Goal: Information Seeking & Learning: Learn about a topic

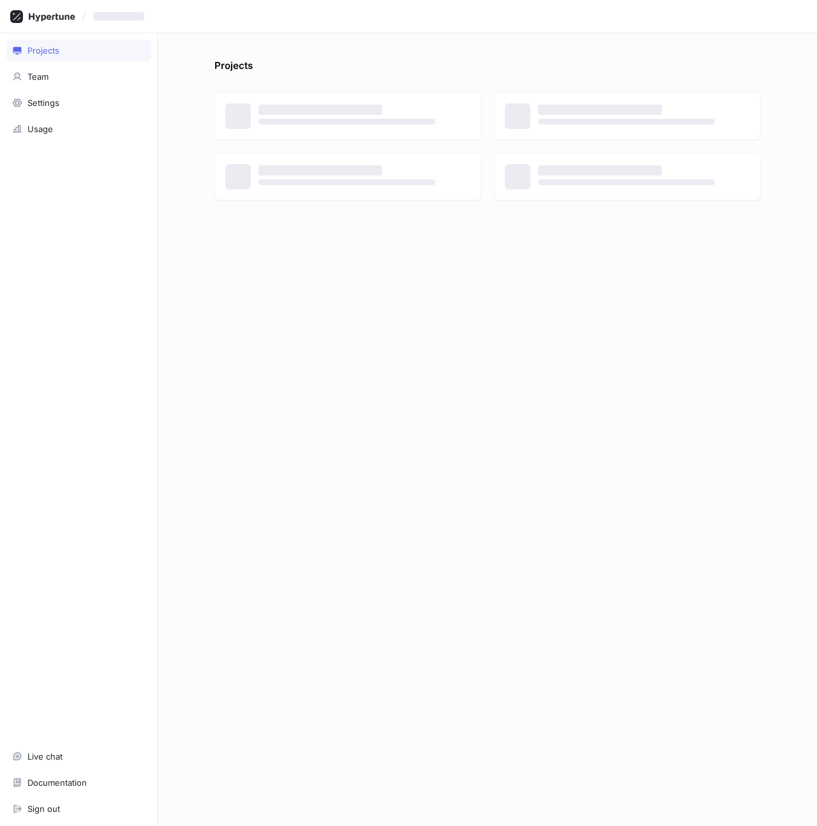
click at [583, 271] on div "Projects ‌ ‌ ‌ ‌ ‌ ‌ ‌ ‌" at bounding box center [487, 442] width 556 height 767
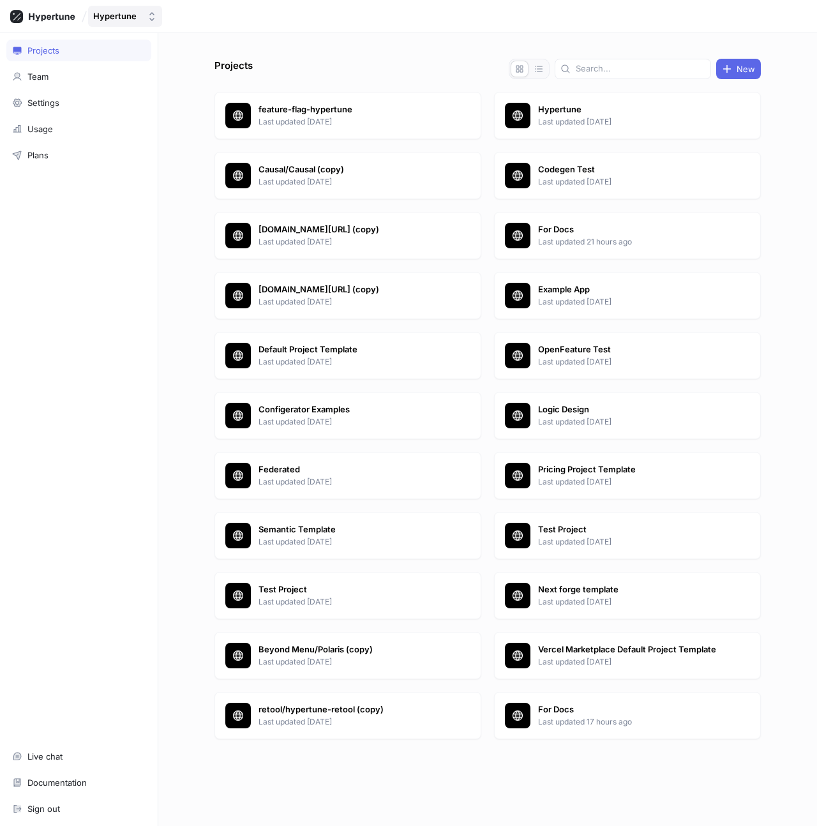
click at [121, 15] on div "Hypertune" at bounding box center [114, 16] width 43 height 11
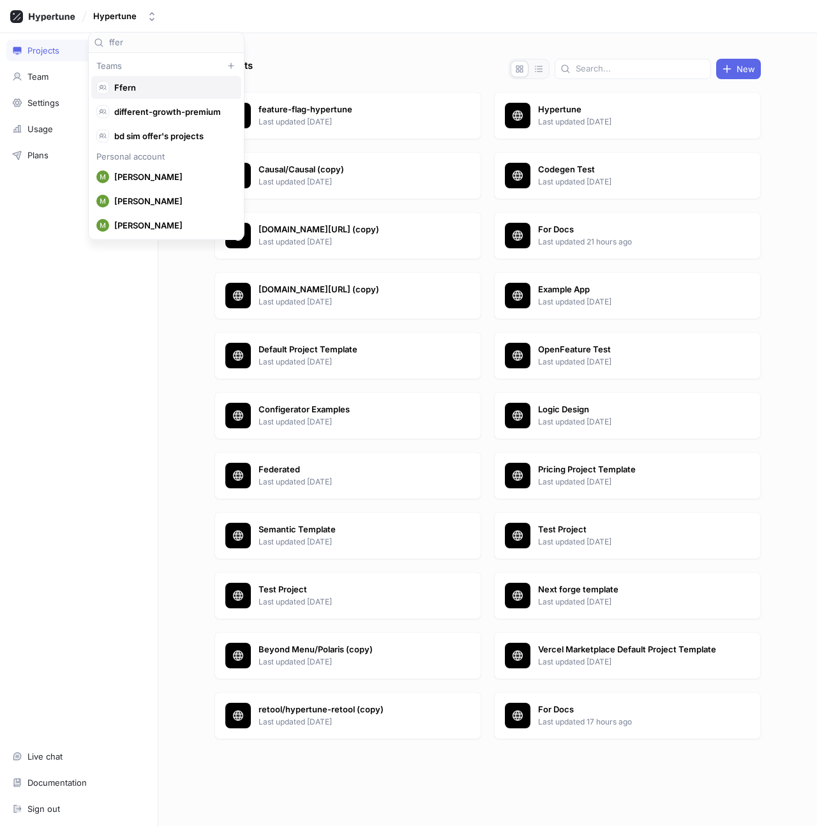
type input "ffer"
click at [154, 88] on span "Ffern" at bounding box center [171, 87] width 115 height 11
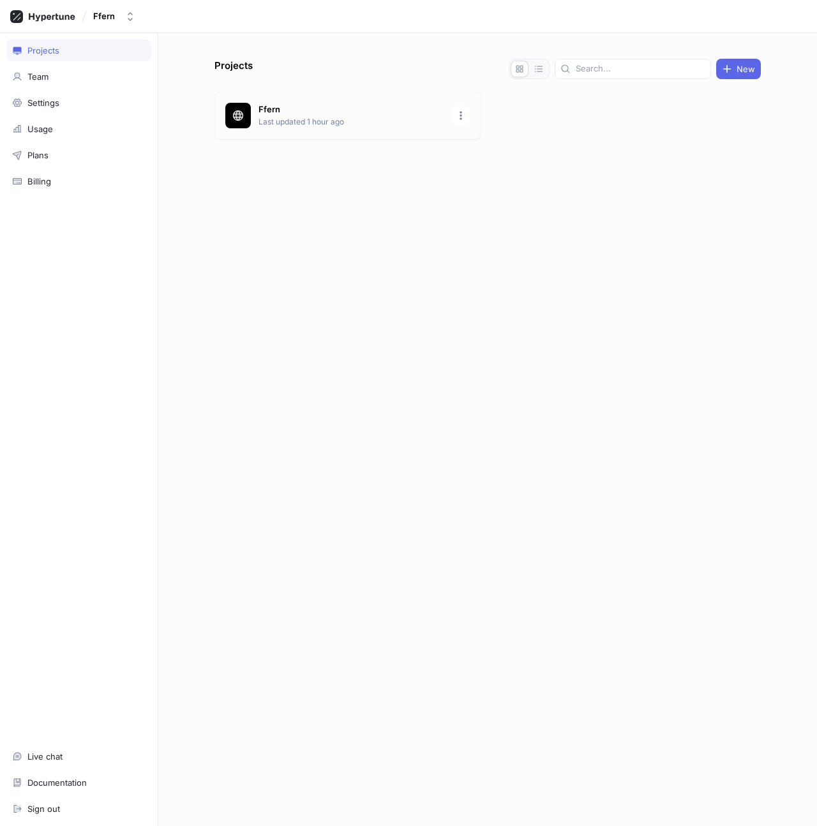
click at [348, 128] on div "Ffern Last updated 1 hour ago" at bounding box center [347, 115] width 267 height 47
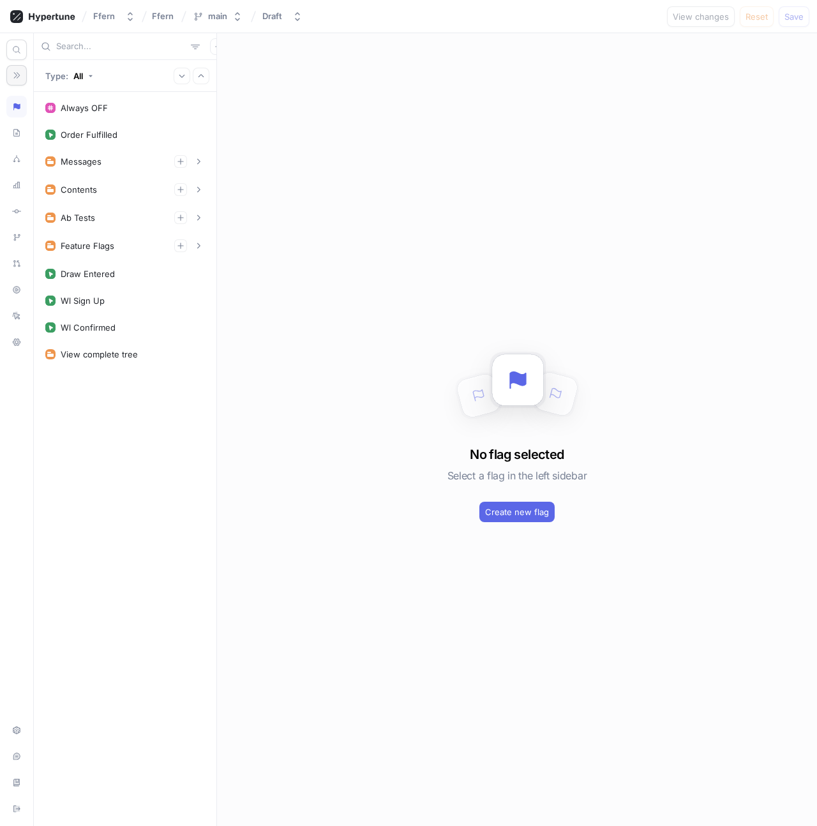
click at [20, 71] on icon "button" at bounding box center [16, 75] width 9 height 9
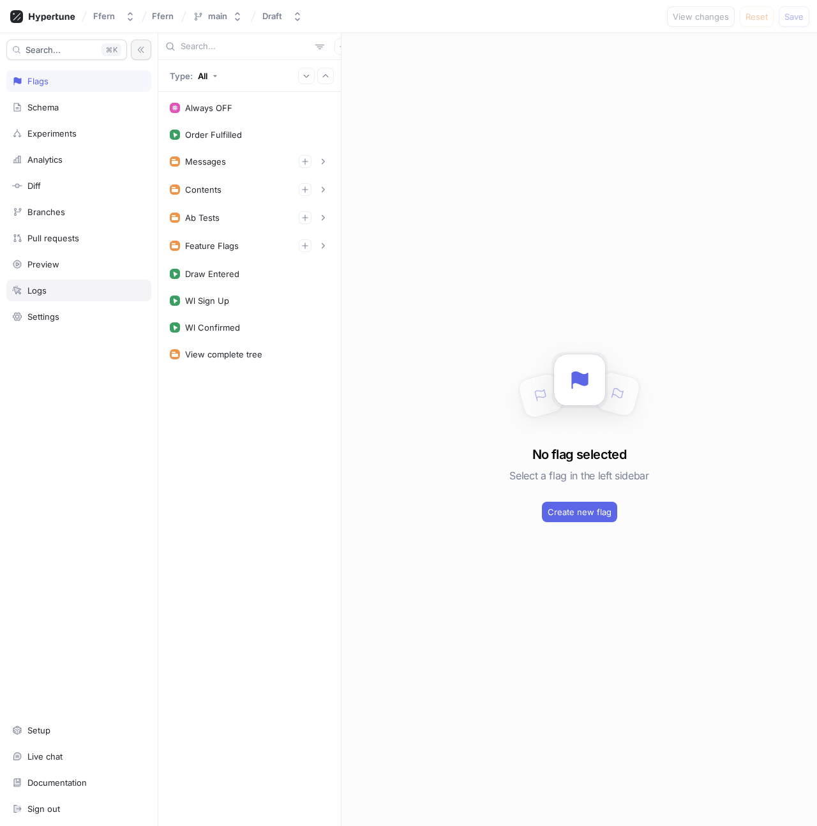
click at [54, 292] on div "Logs" at bounding box center [78, 290] width 133 height 10
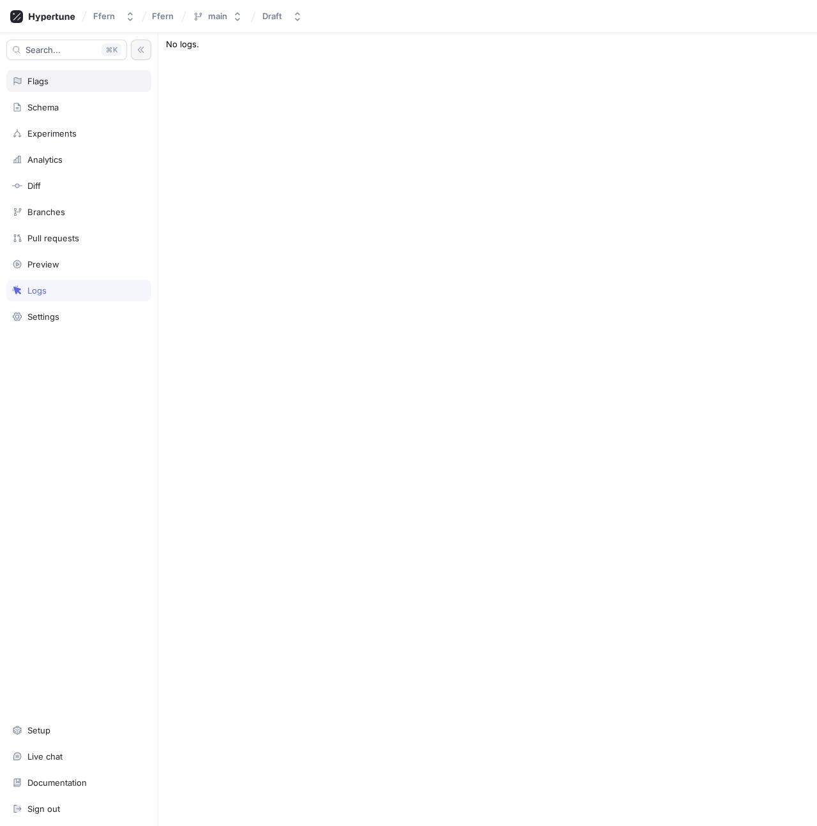
click at [57, 71] on div "Flags" at bounding box center [78, 81] width 145 height 22
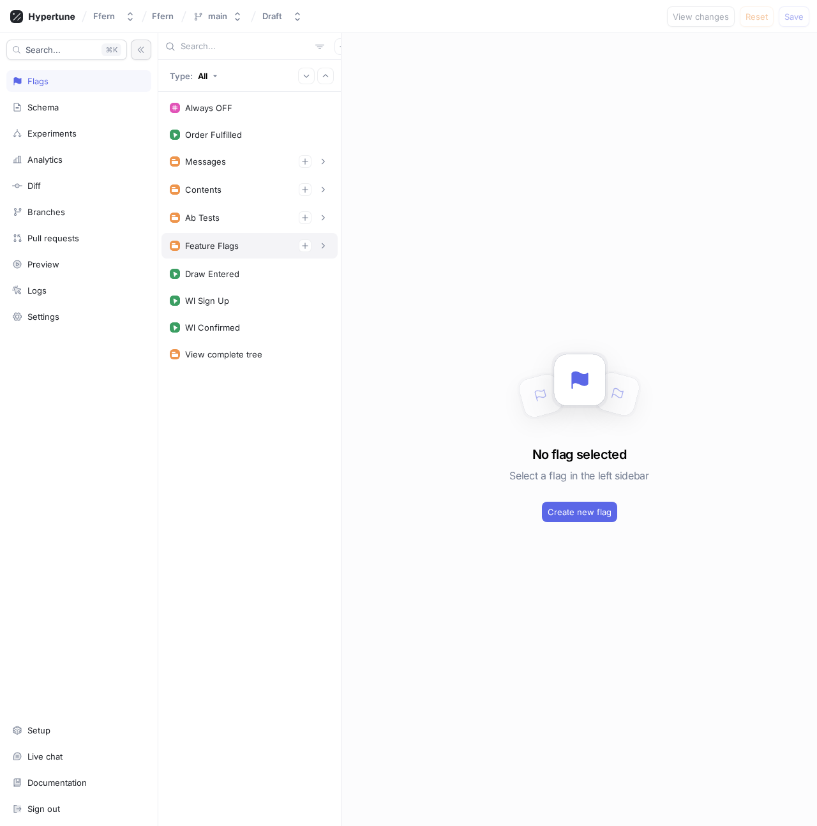
click at [233, 248] on div "Feature Flags" at bounding box center [212, 246] width 54 height 10
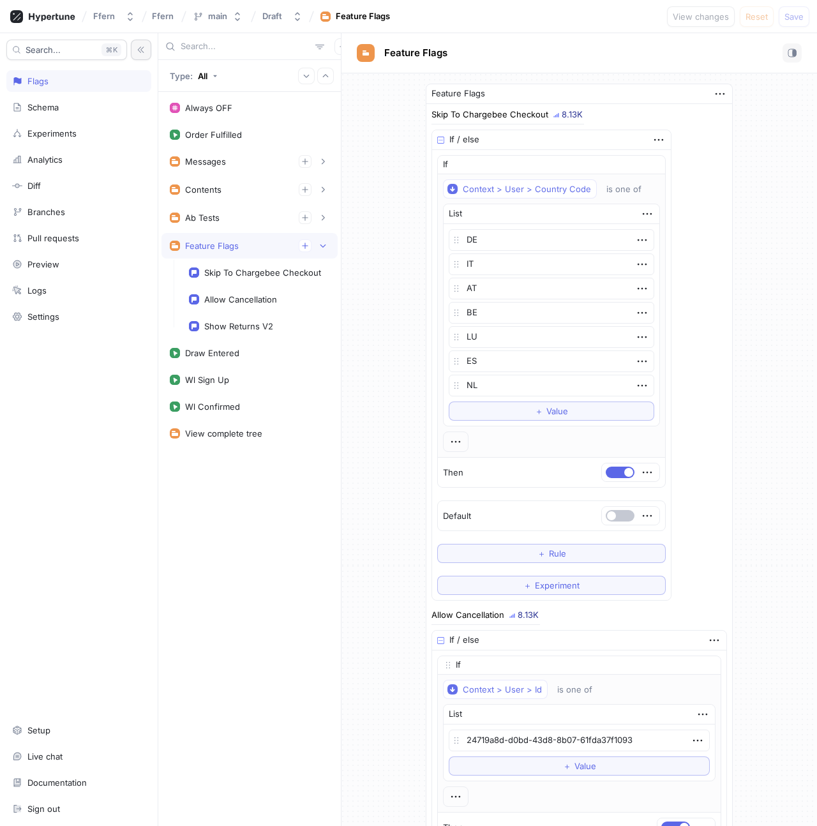
click at [233, 248] on div "Feature Flags" at bounding box center [212, 246] width 54 height 10
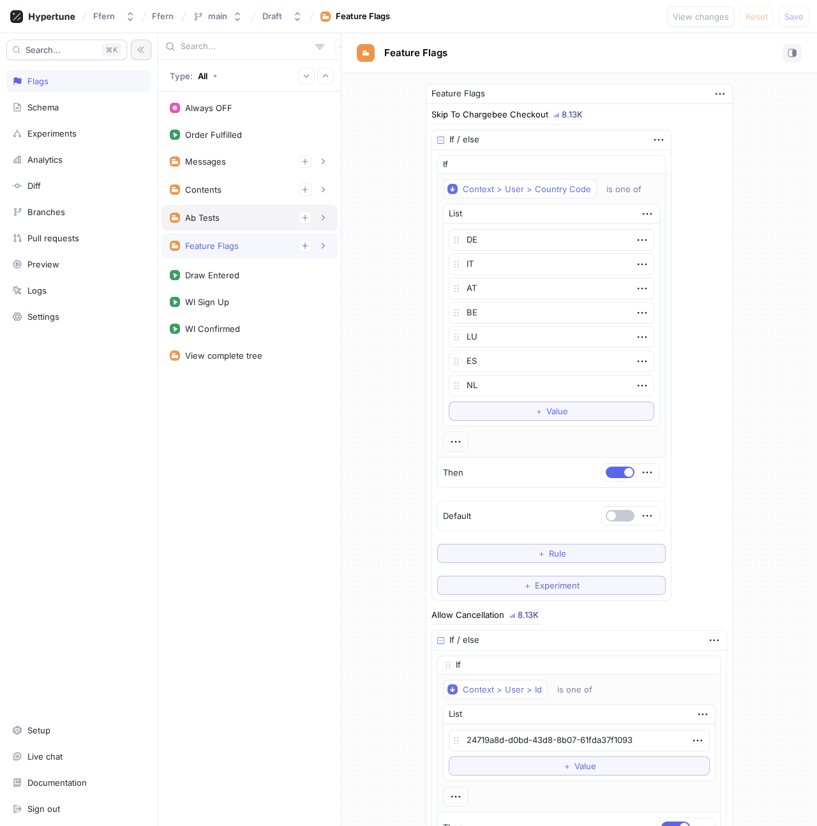
click at [230, 218] on div "Ab Tests" at bounding box center [250, 217] width 160 height 13
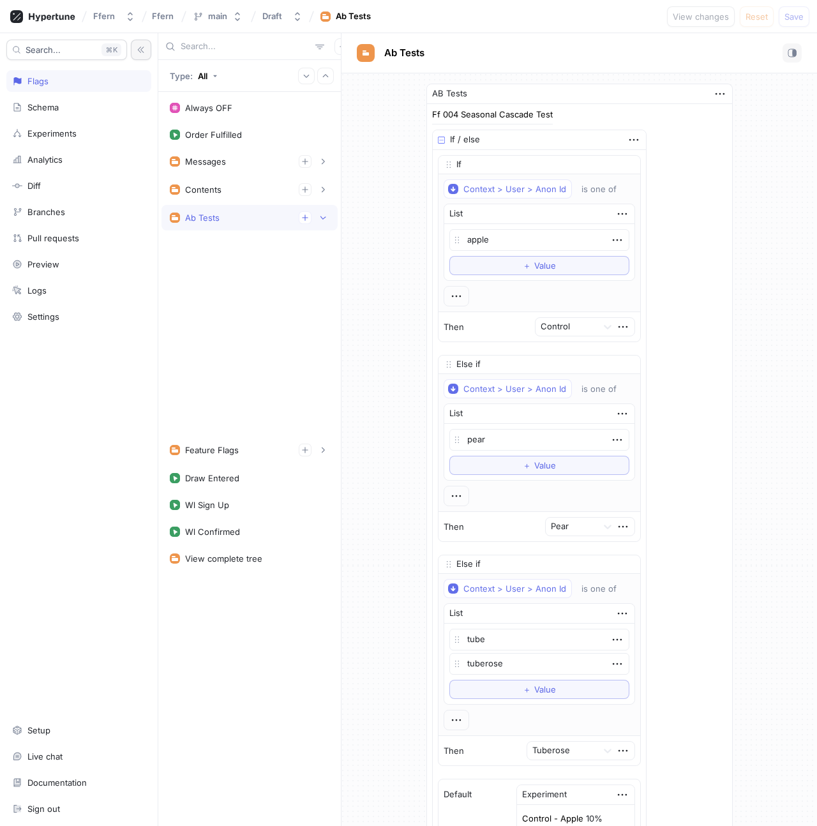
click at [230, 218] on div "Ab Tests" at bounding box center [250, 217] width 160 height 13
type textarea "x"
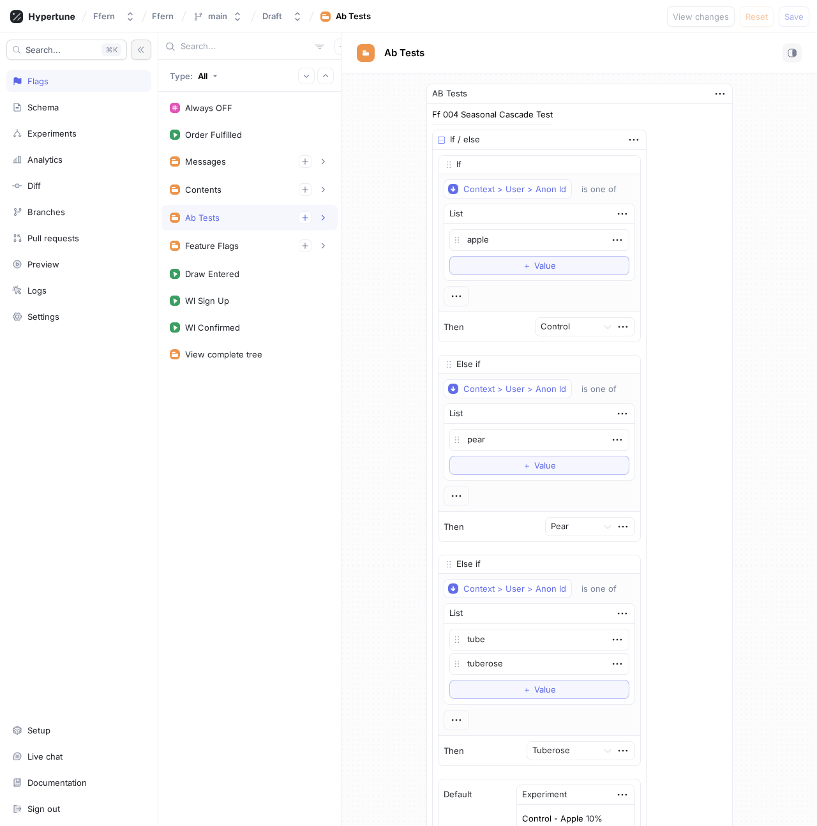
click at [214, 47] on input "text" at bounding box center [246, 46] width 130 height 13
type input "da"
type textarea "x"
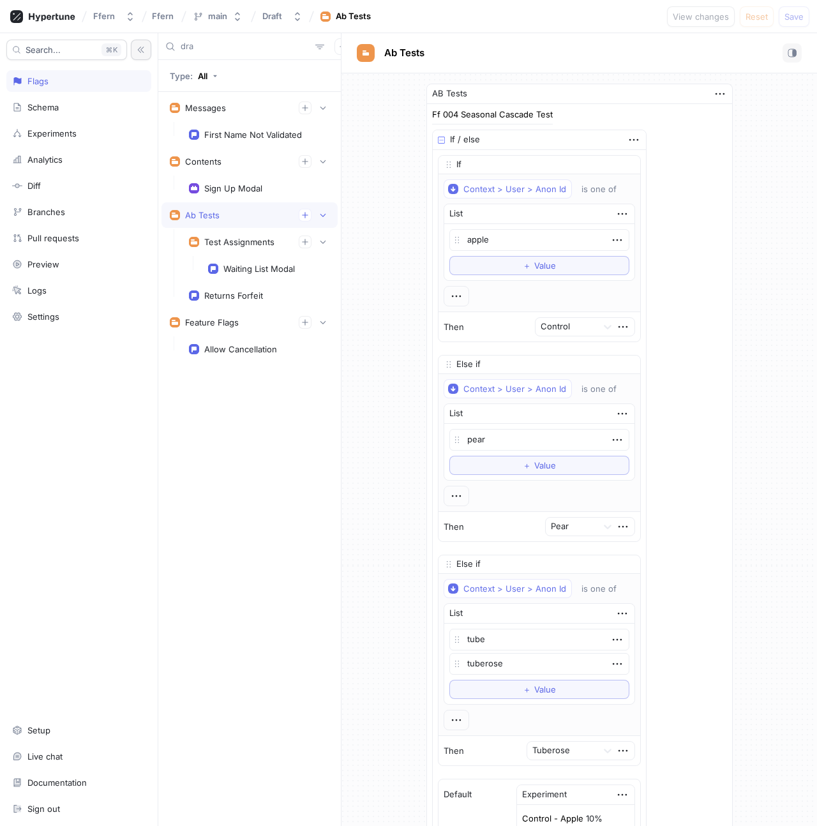
type input "draw"
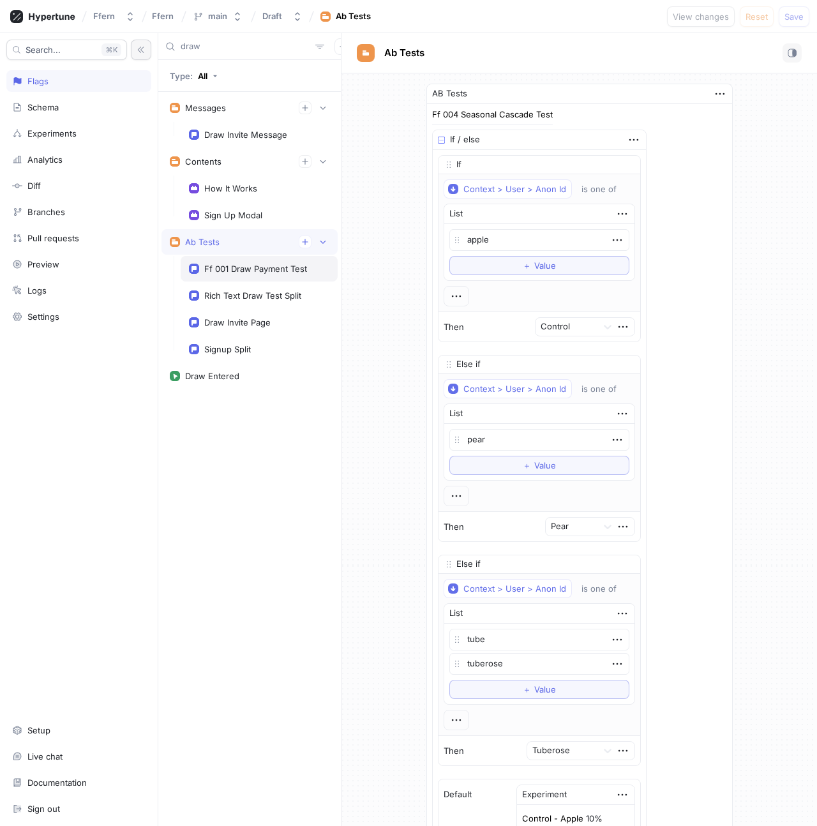
type textarea "x"
type input "draw"
click at [265, 279] on div "Ff 001 Draw Payment Test" at bounding box center [259, 269] width 157 height 26
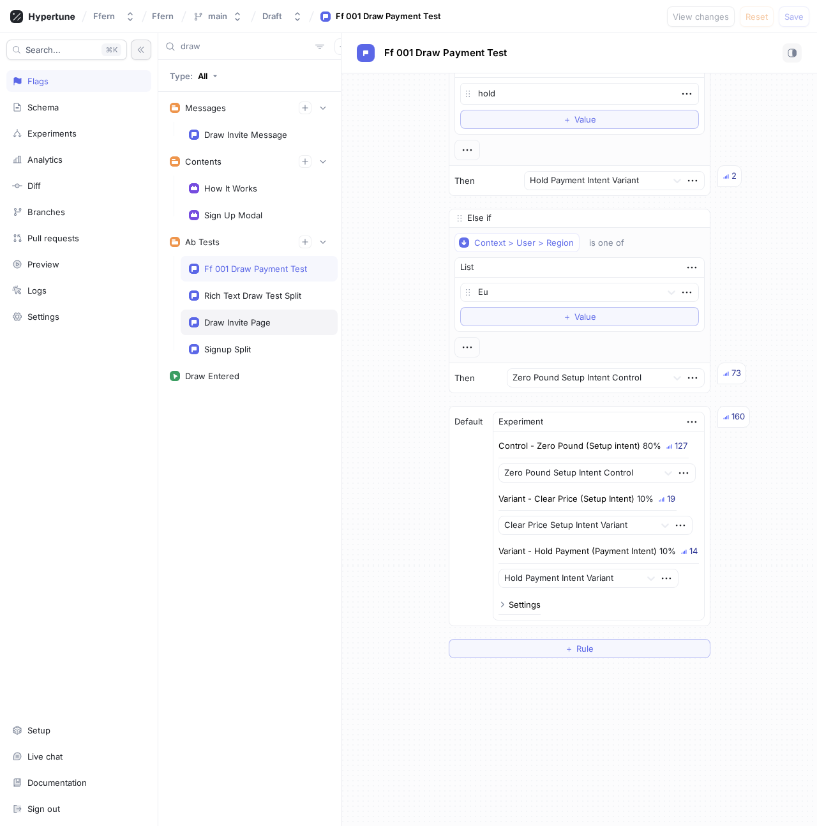
scroll to position [495, 0]
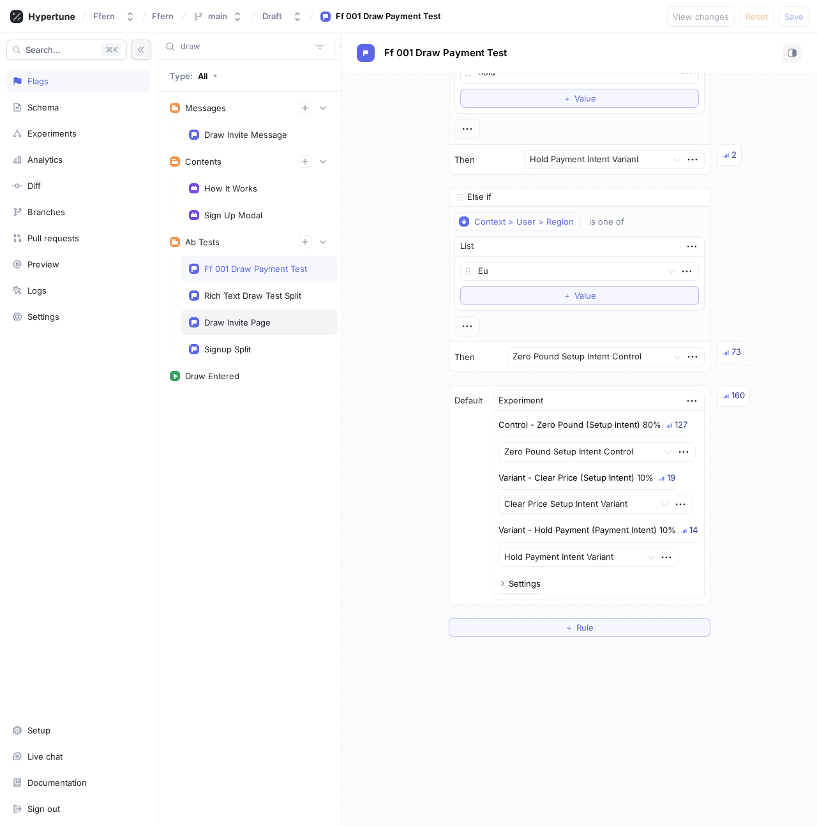
type textarea "x"
click at [218, 46] on input "draw" at bounding box center [246, 46] width 130 height 13
type input "paym"
type textarea "x"
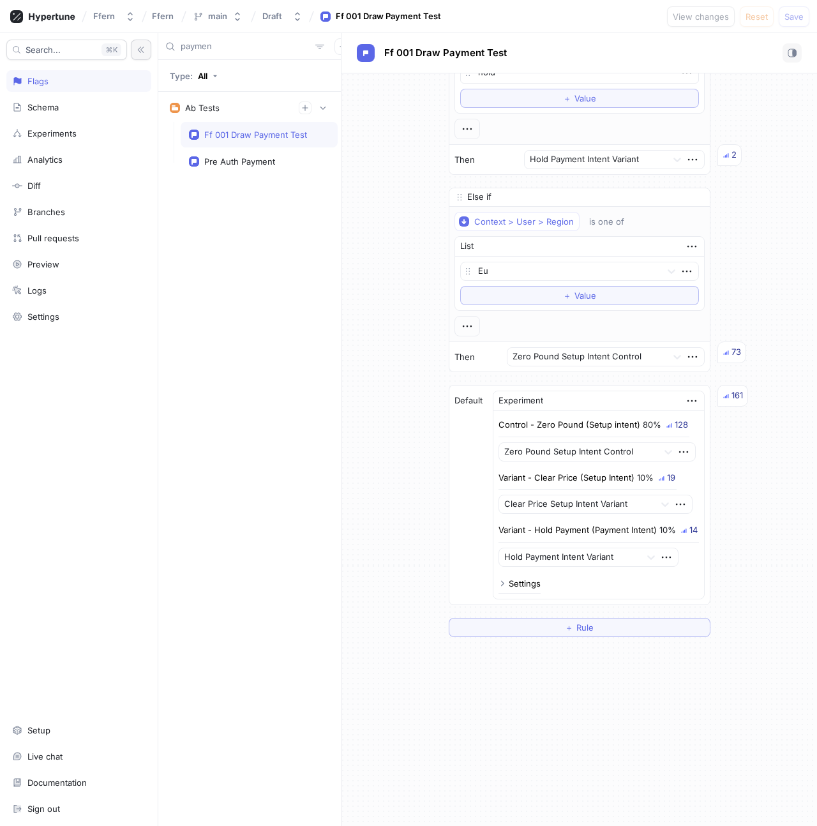
type input "payment"
type textarea "x"
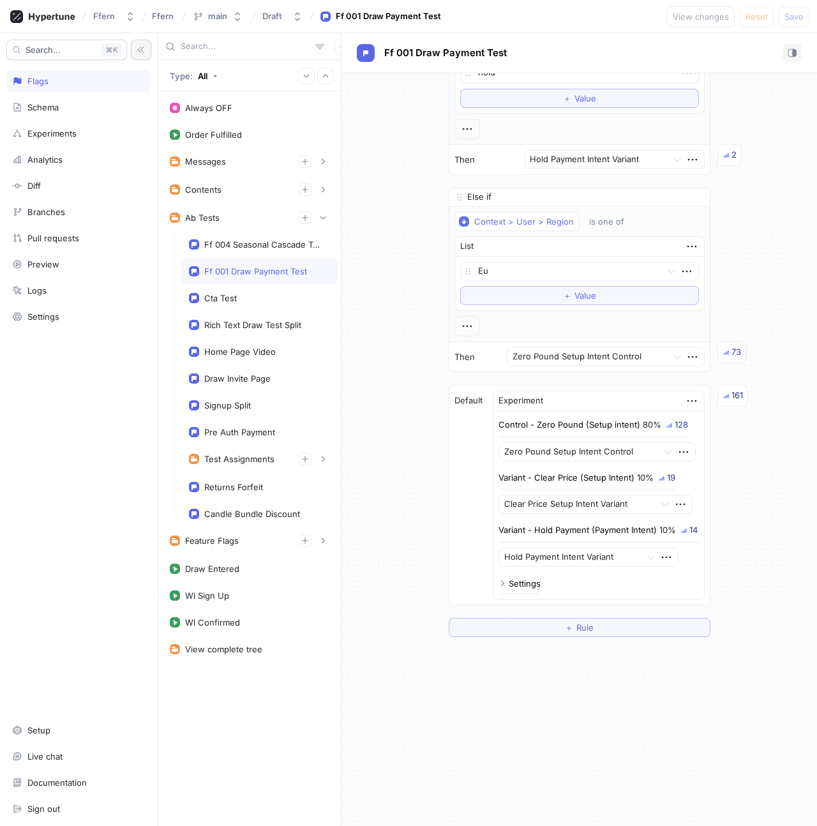
type textarea "x"
click at [520, 579] on div "Settings" at bounding box center [525, 583] width 32 height 8
click at [595, 618] on div "Experiment Ff001 Draw Payment Test Split v2" at bounding box center [598, 623] width 200 height 38
click at [630, 605] on div "Experiment Ff001 Draw Payment Test Split v2" at bounding box center [598, 623] width 200 height 38
click at [519, 587] on div "Settings" at bounding box center [525, 583] width 32 height 8
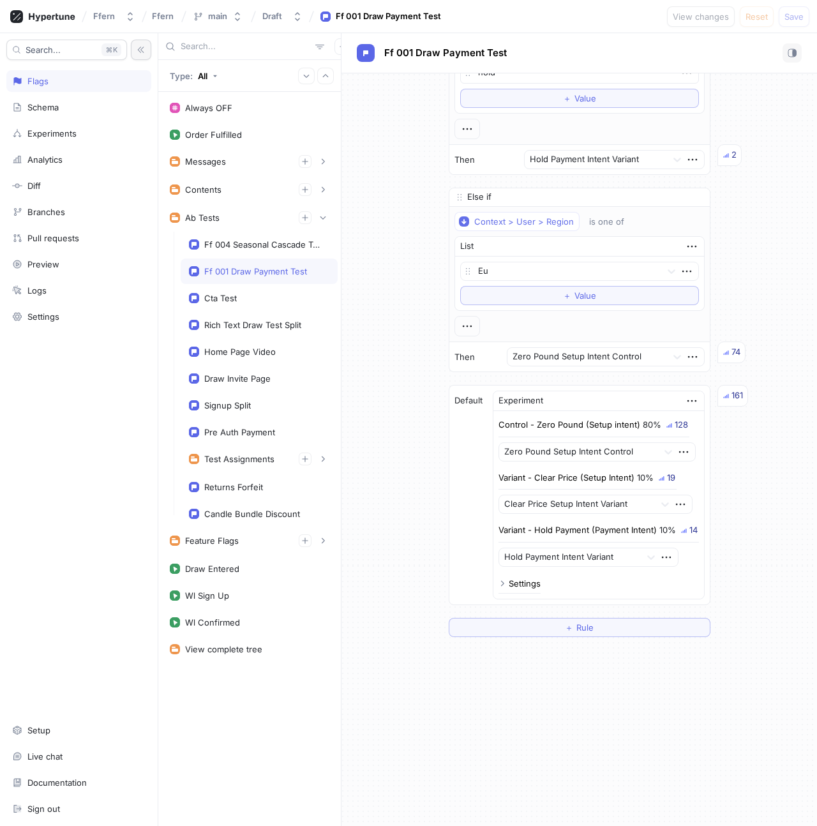
scroll to position [297, 0]
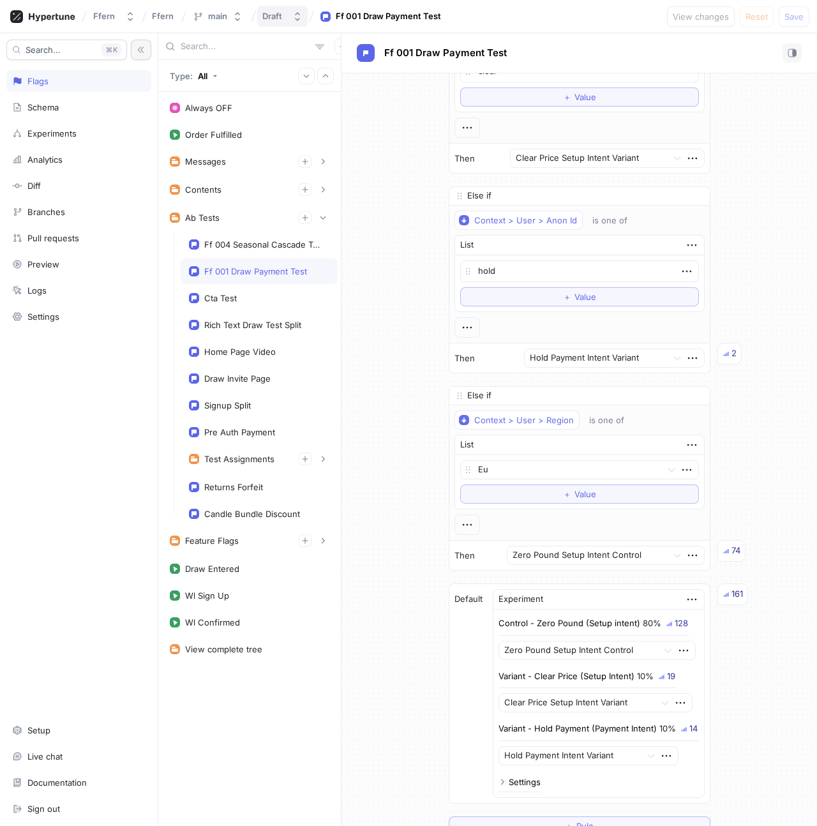
click at [279, 20] on div "Draft" at bounding box center [272, 16] width 20 height 11
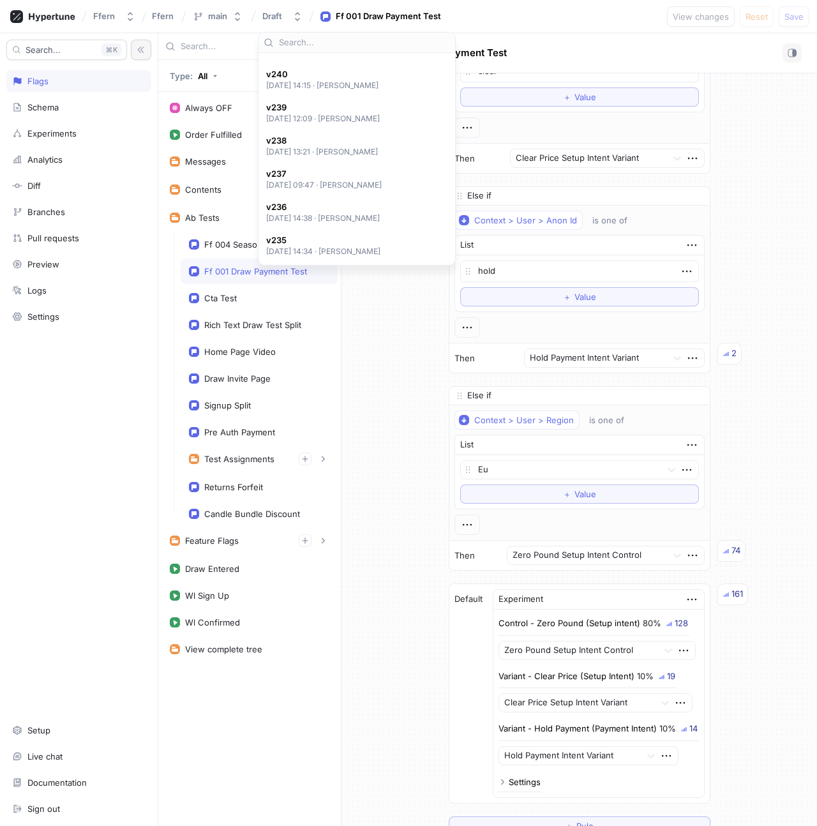
scroll to position [487, 0]
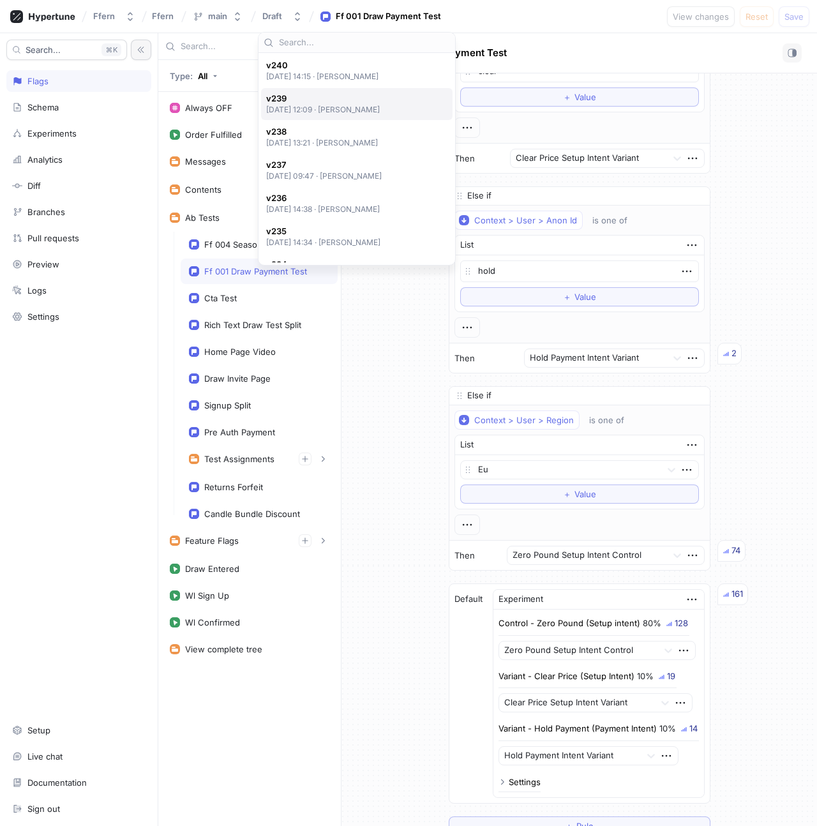
click at [379, 106] on p "[DATE] 12:09 ‧ [PERSON_NAME]" at bounding box center [323, 109] width 114 height 11
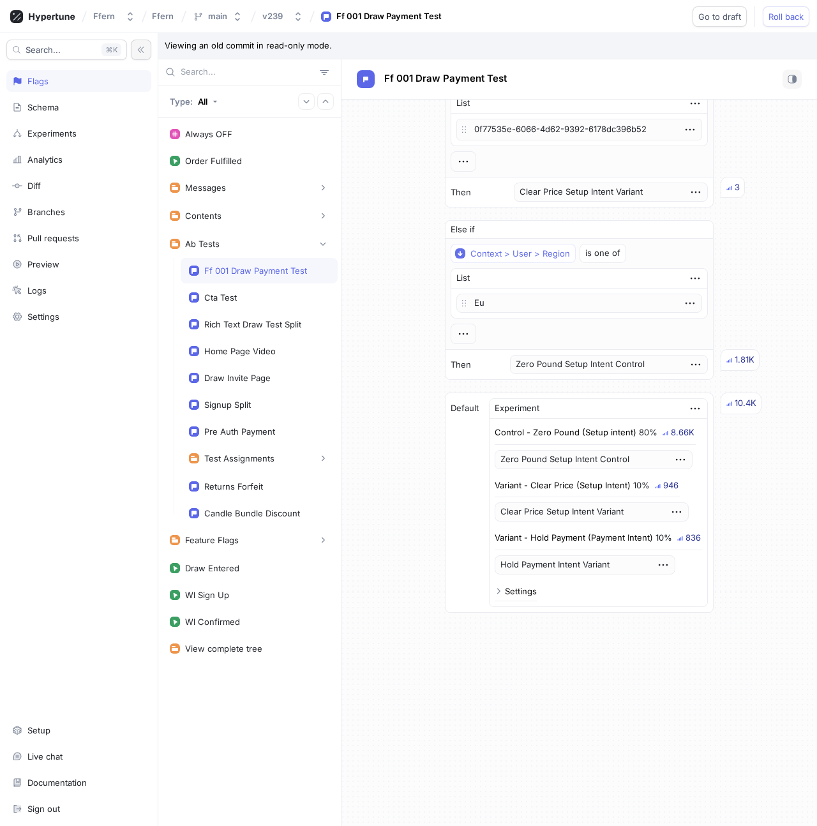
scroll to position [1005, 0]
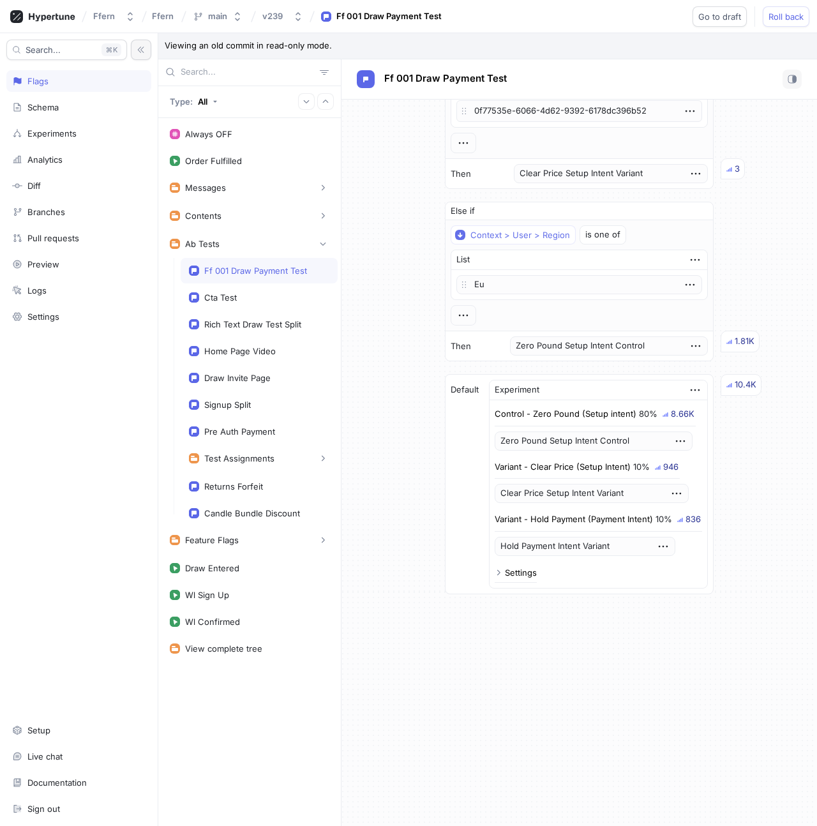
click at [523, 574] on div "Settings" at bounding box center [521, 572] width 32 height 8
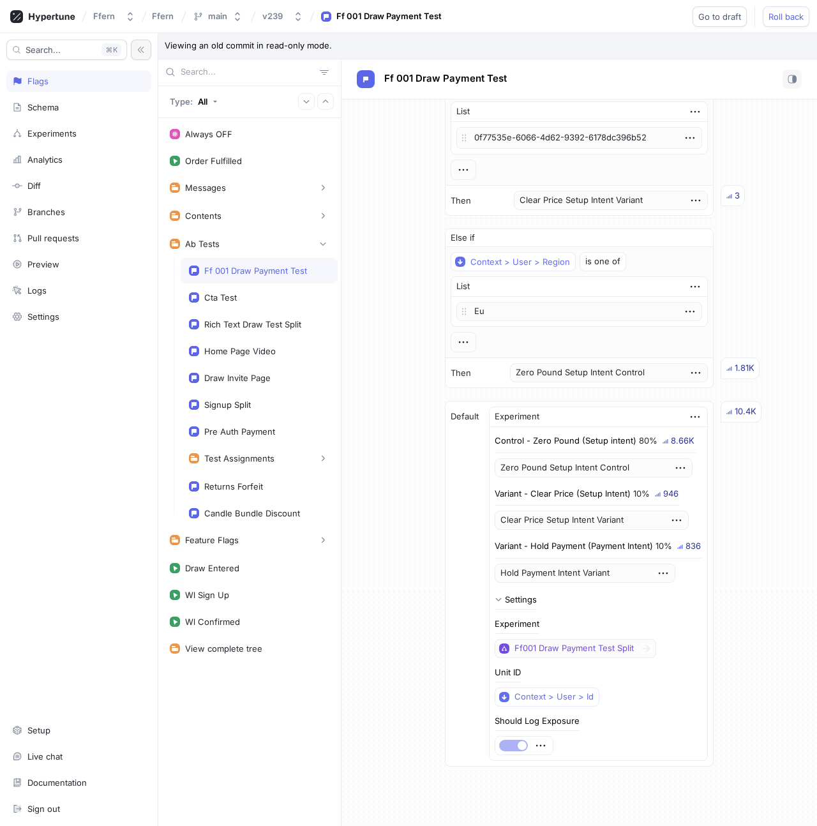
scroll to position [1037, 0]
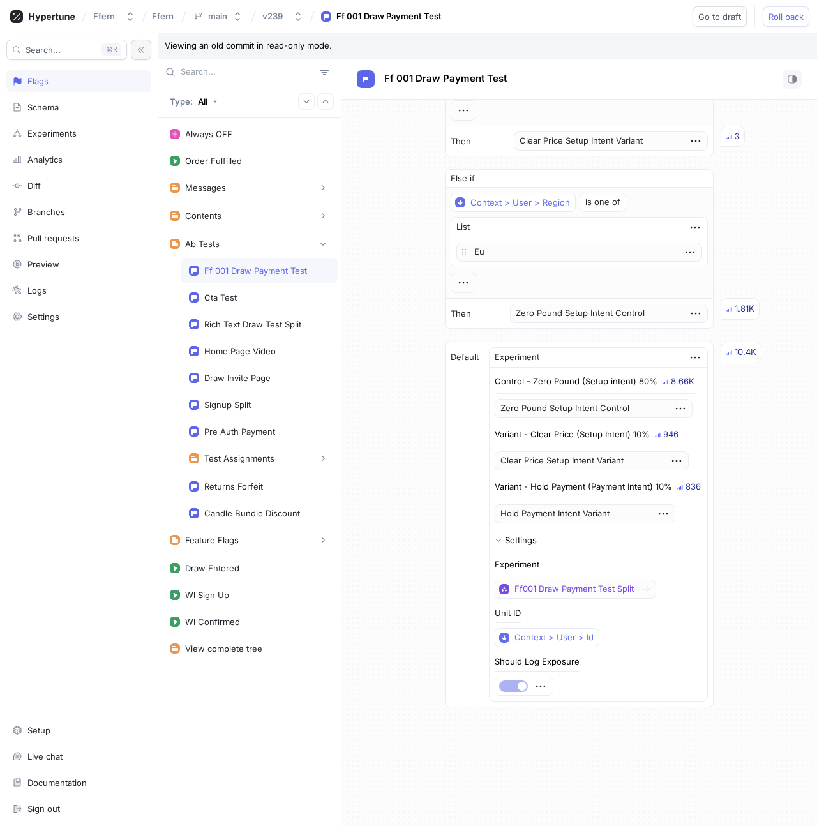
click at [517, 537] on div "Settings" at bounding box center [521, 540] width 32 height 8
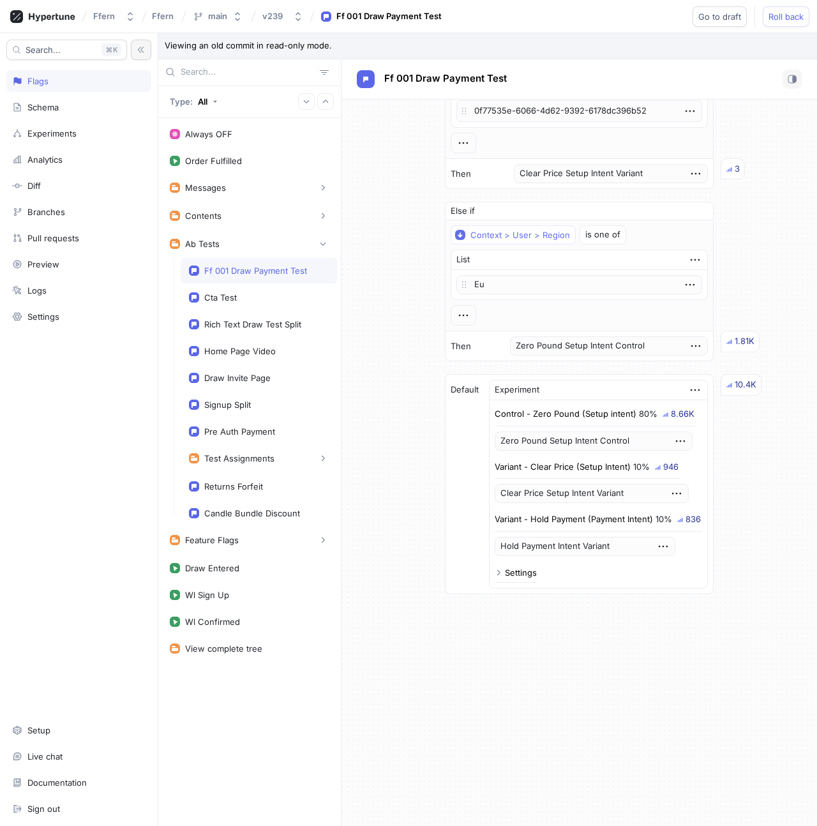
scroll to position [1005, 0]
click at [519, 569] on div "Settings" at bounding box center [521, 572] width 32 height 8
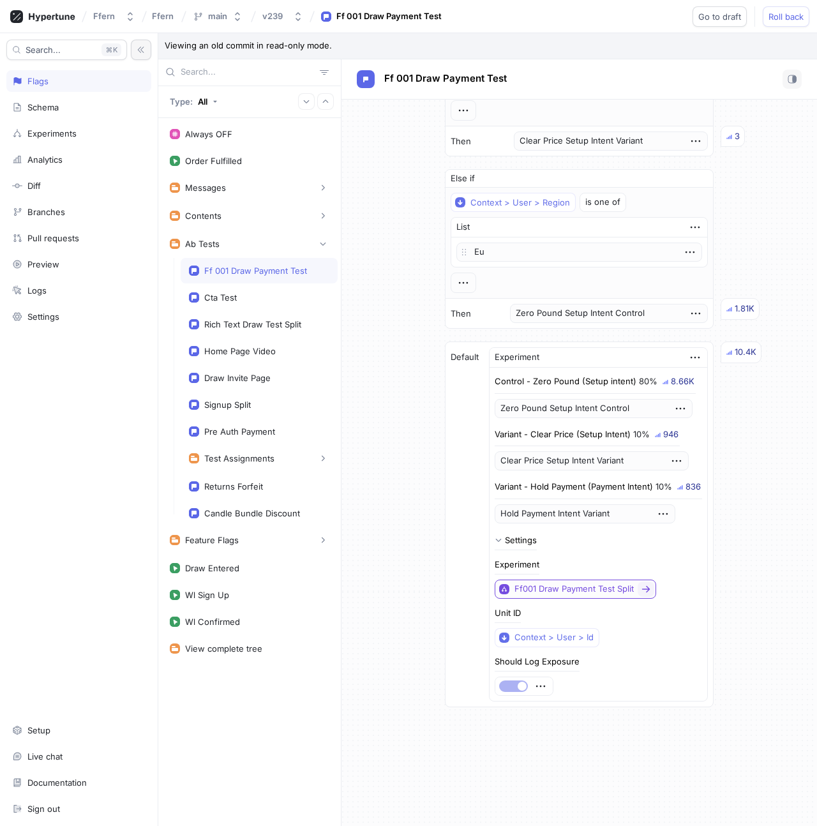
click at [642, 590] on icon at bounding box center [646, 589] width 10 height 10
click at [613, 459] on div "Clear Price Setup Intent Variant" at bounding box center [591, 460] width 194 height 19
click at [580, 459] on div "Clear Price Setup Intent Variant" at bounding box center [591, 460] width 194 height 19
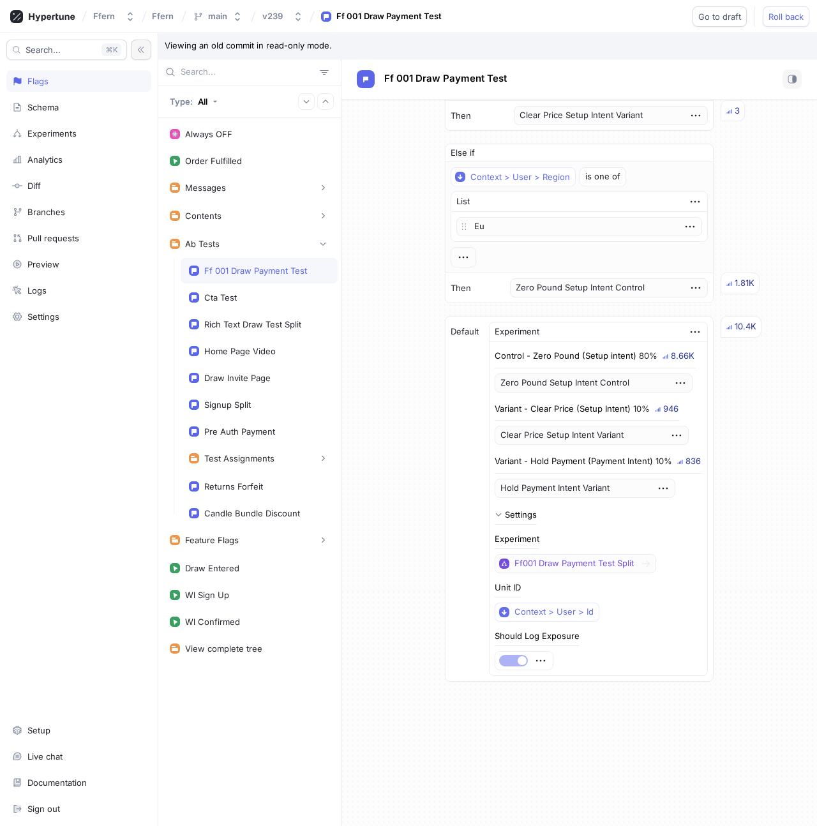
click at [527, 516] on div "Settings" at bounding box center [521, 514] width 32 height 8
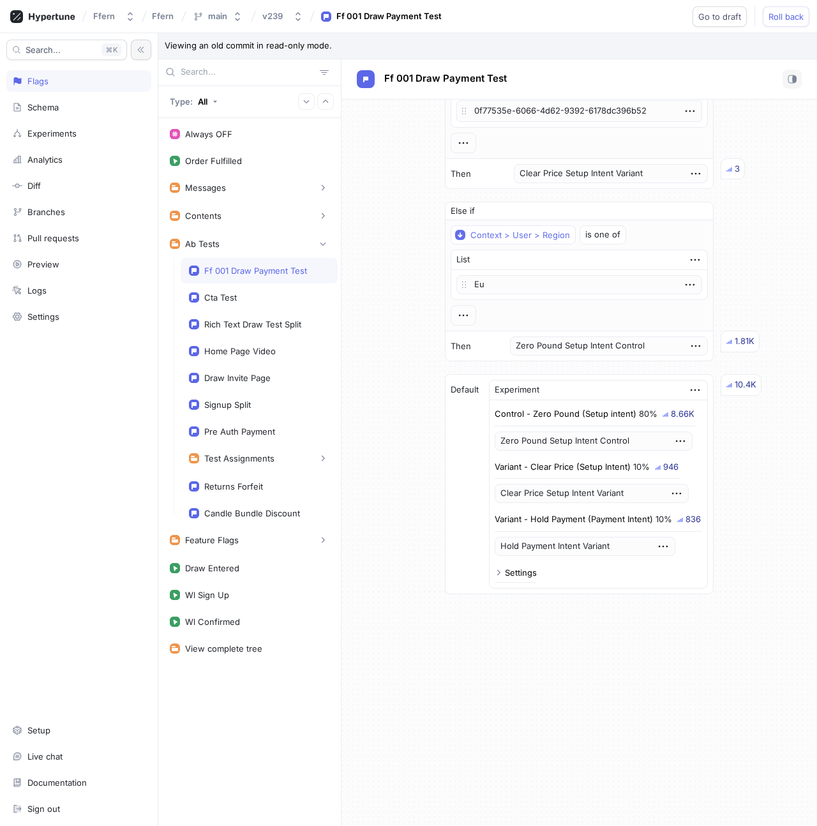
scroll to position [1005, 0]
click at [274, 19] on div "v239" at bounding box center [272, 16] width 20 height 11
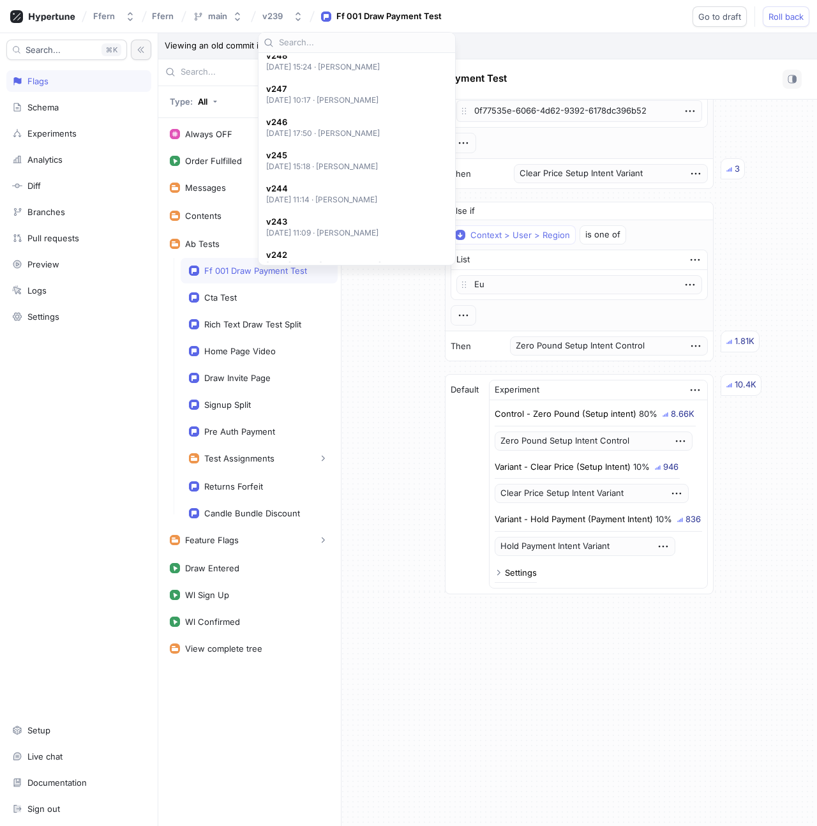
scroll to position [0, 0]
click at [294, 62] on div "Draft" at bounding box center [353, 66] width 175 height 11
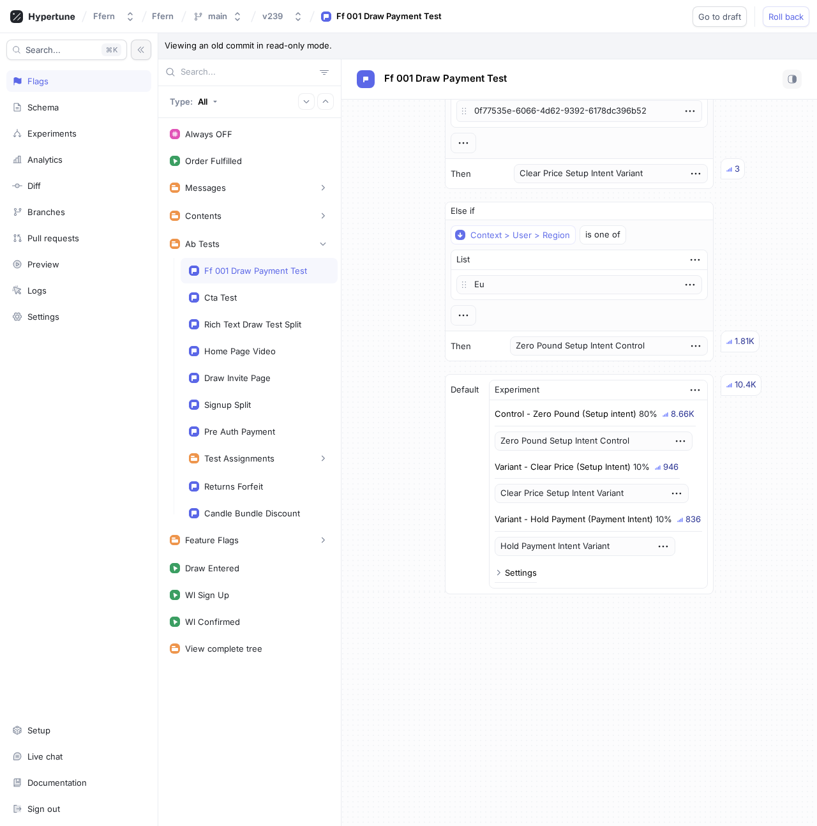
scroll to position [507, 0]
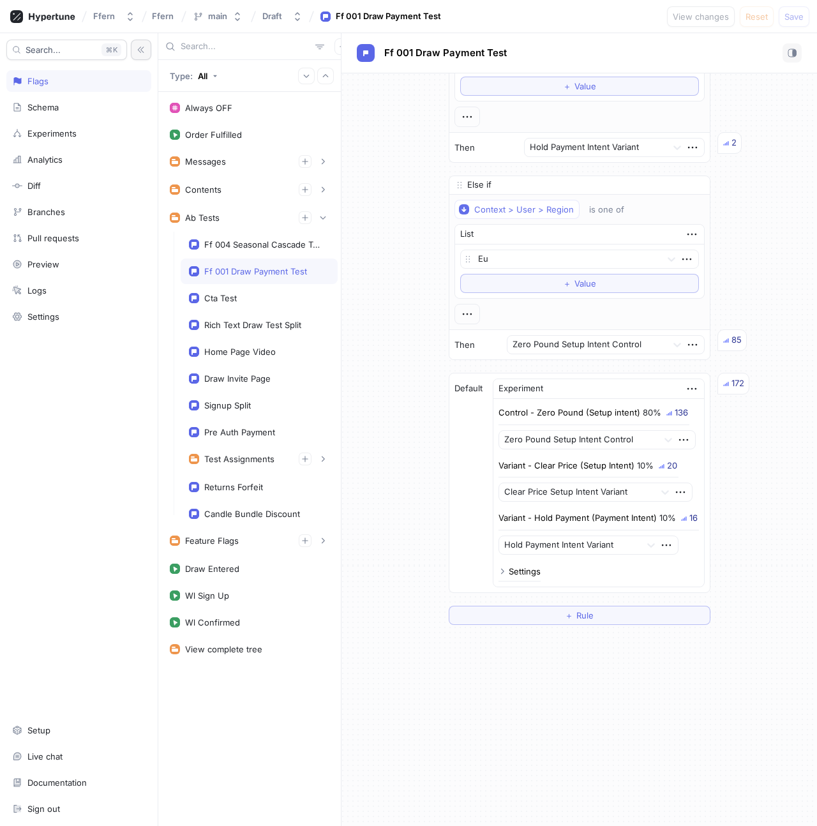
click at [762, 228] on div "If Context > User > Anon Id is one of List zero To pick up a draggable item, pr…" at bounding box center [578, 100] width 475 height 1069
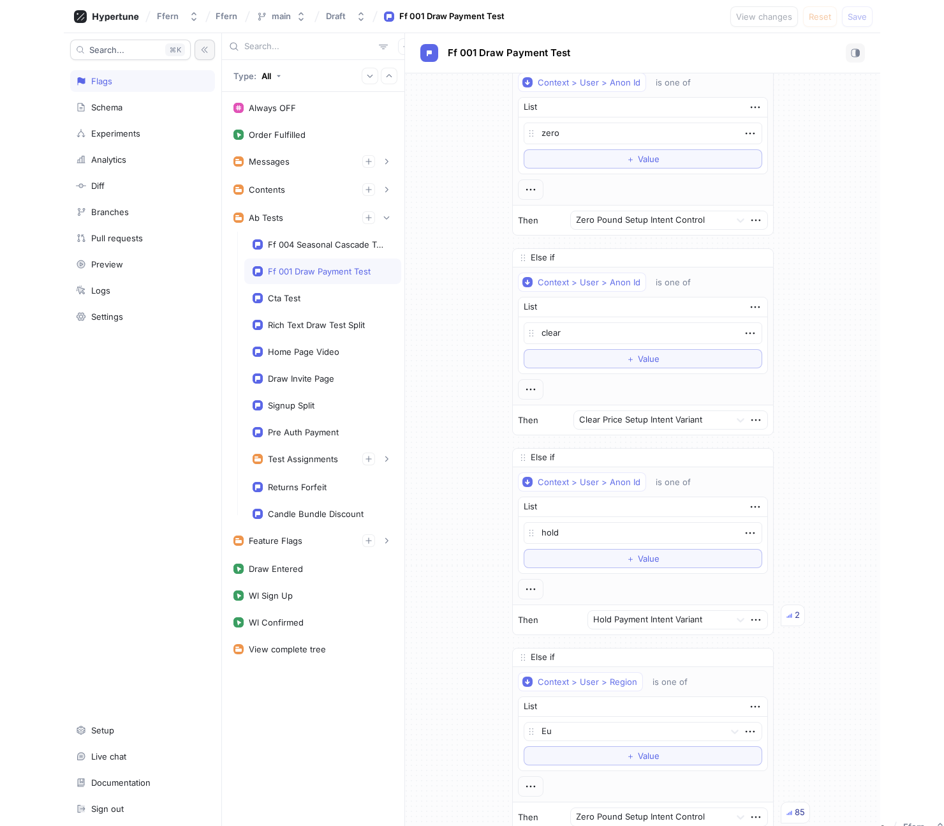
scroll to position [0, 0]
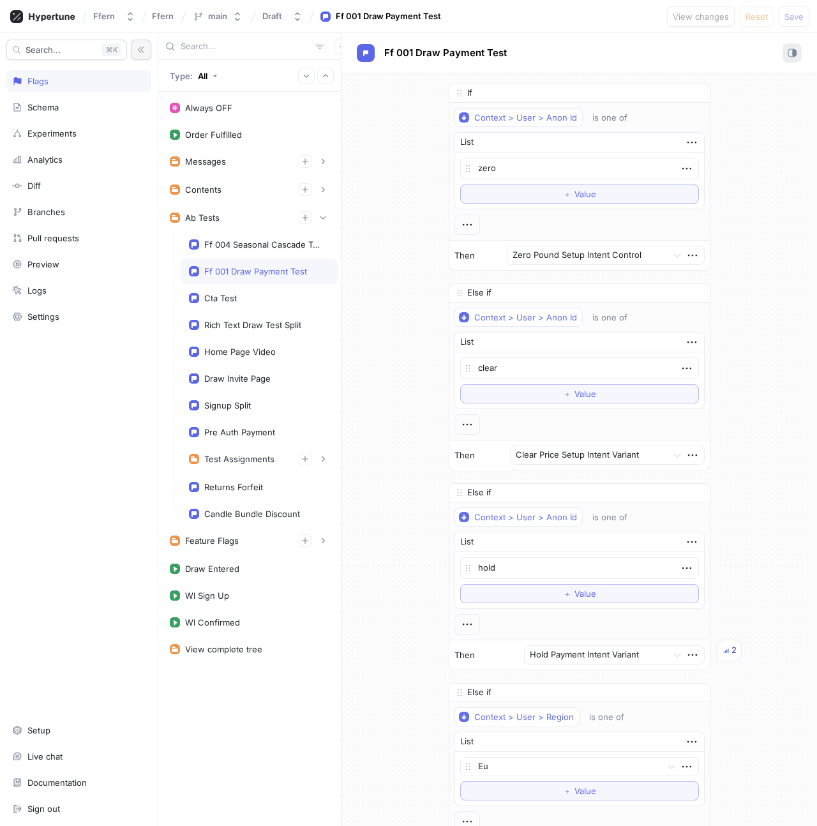
click at [791, 55] on icon "button" at bounding box center [791, 52] width 9 height 9
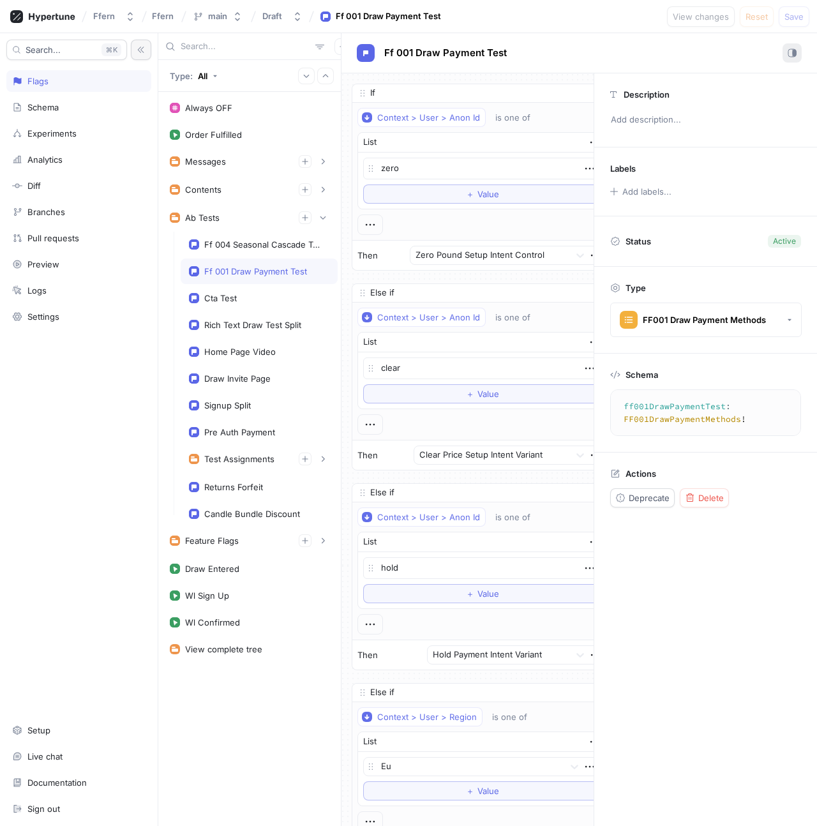
click at [791, 55] on icon "button" at bounding box center [791, 52] width 9 height 9
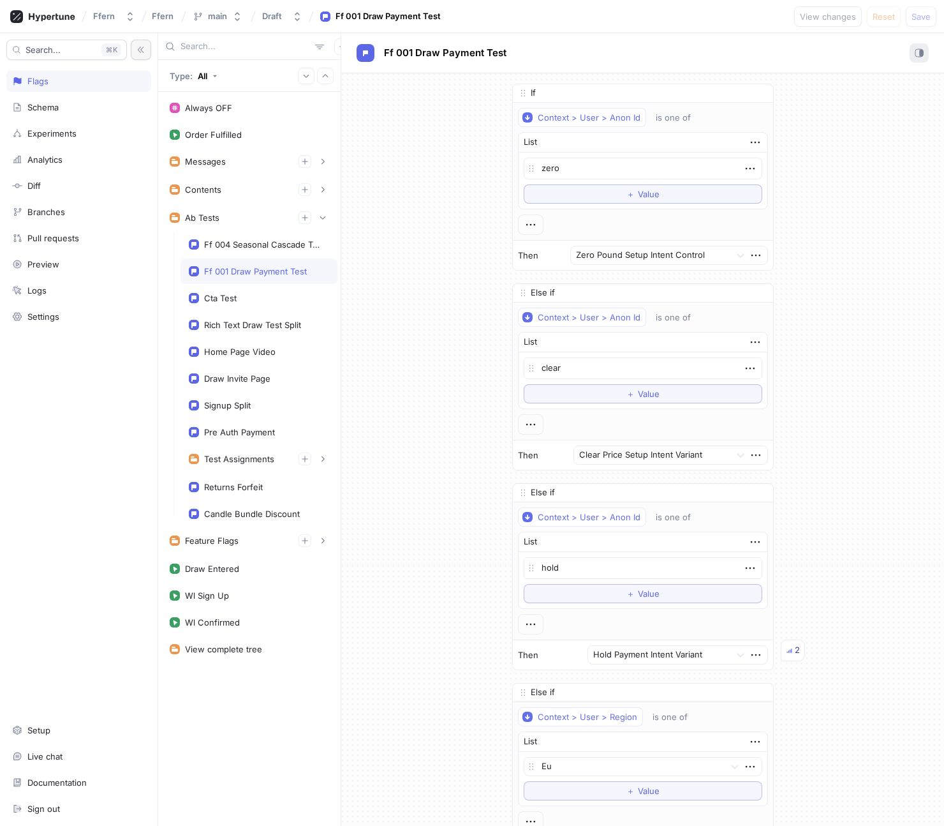
click at [816, 61] on button "button" at bounding box center [919, 52] width 19 height 19
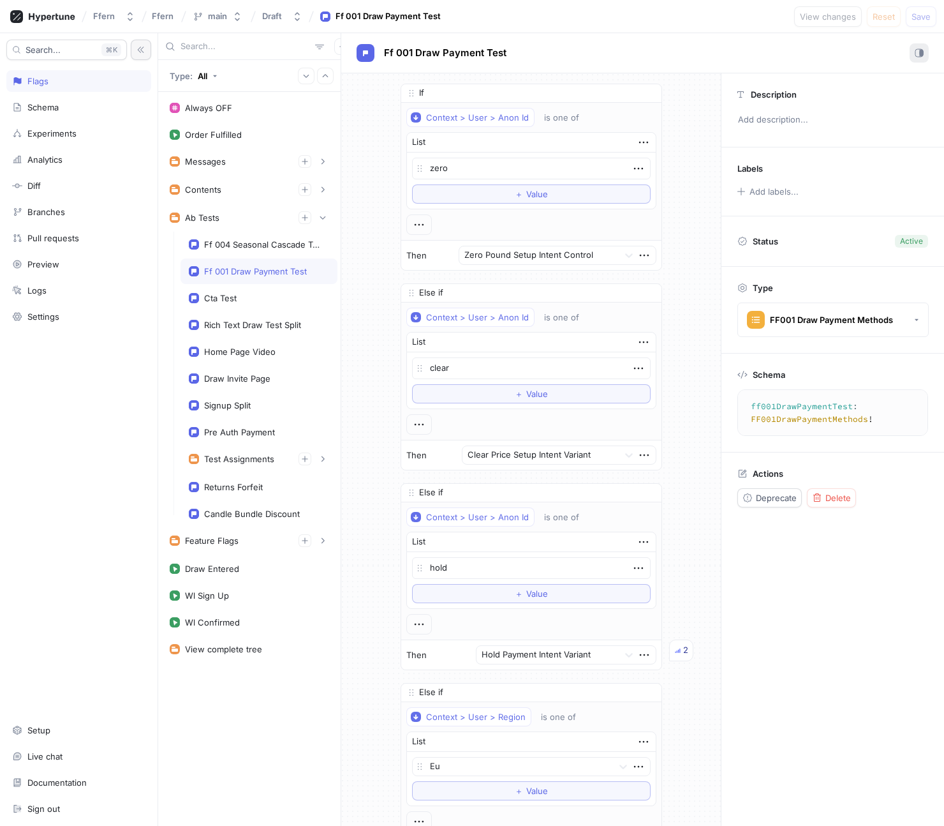
click at [816, 61] on button "button" at bounding box center [919, 52] width 19 height 19
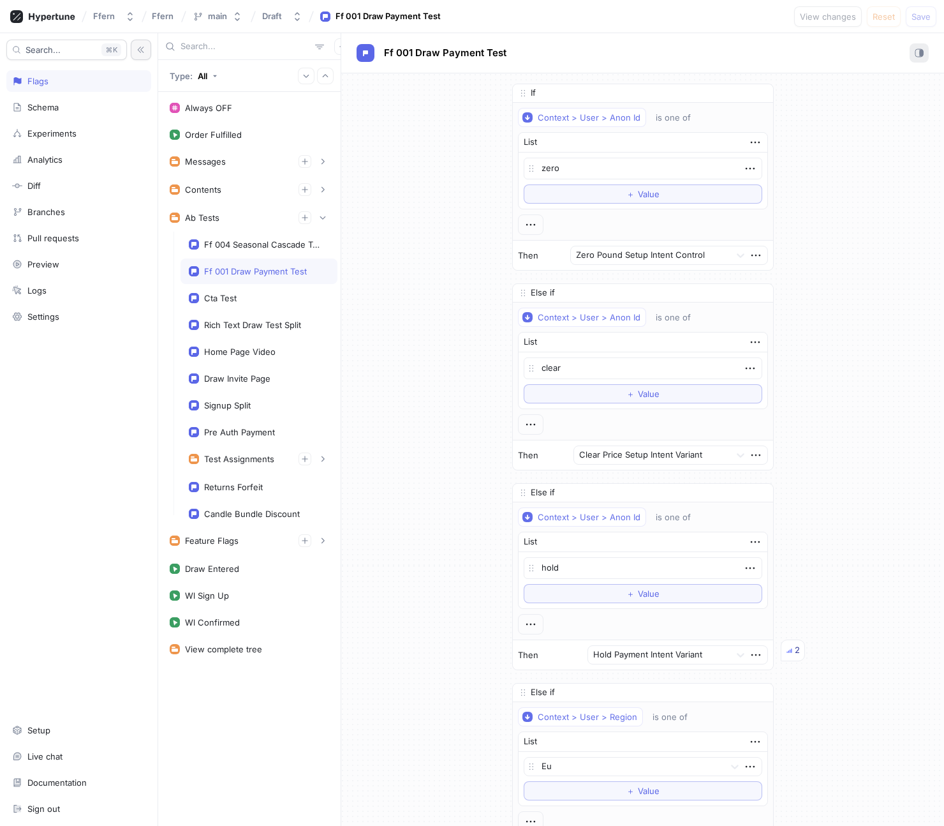
click at [816, 61] on button "button" at bounding box center [919, 52] width 19 height 19
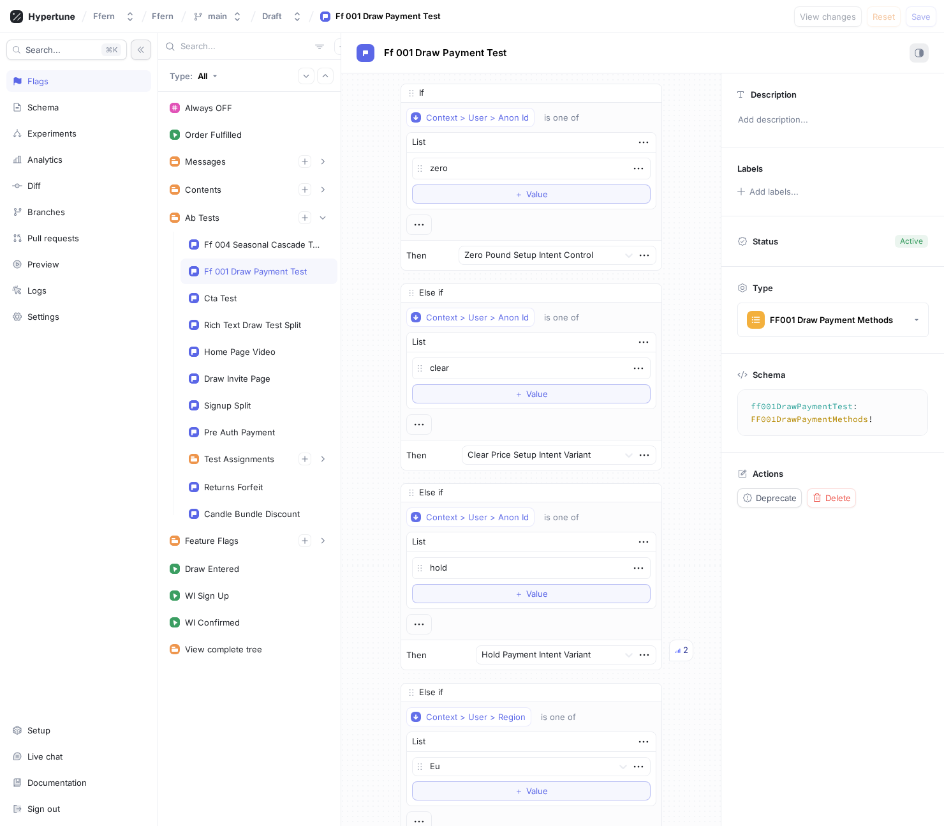
click at [816, 56] on rect "button" at bounding box center [922, 53] width 4 height 6
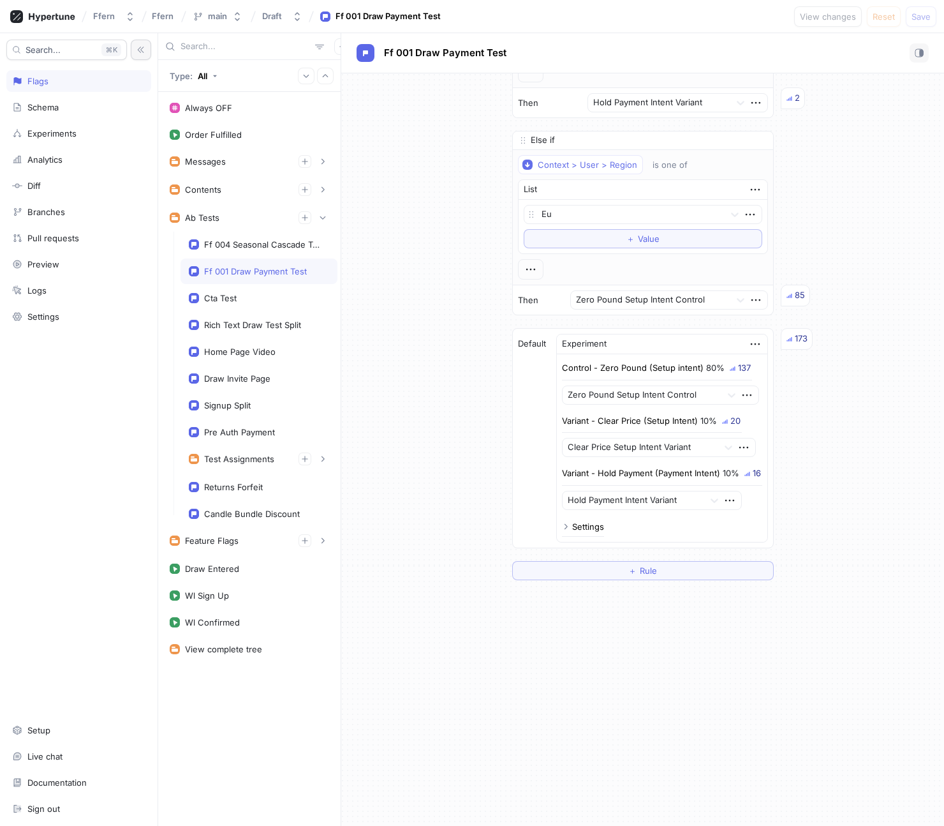
scroll to position [561, 0]
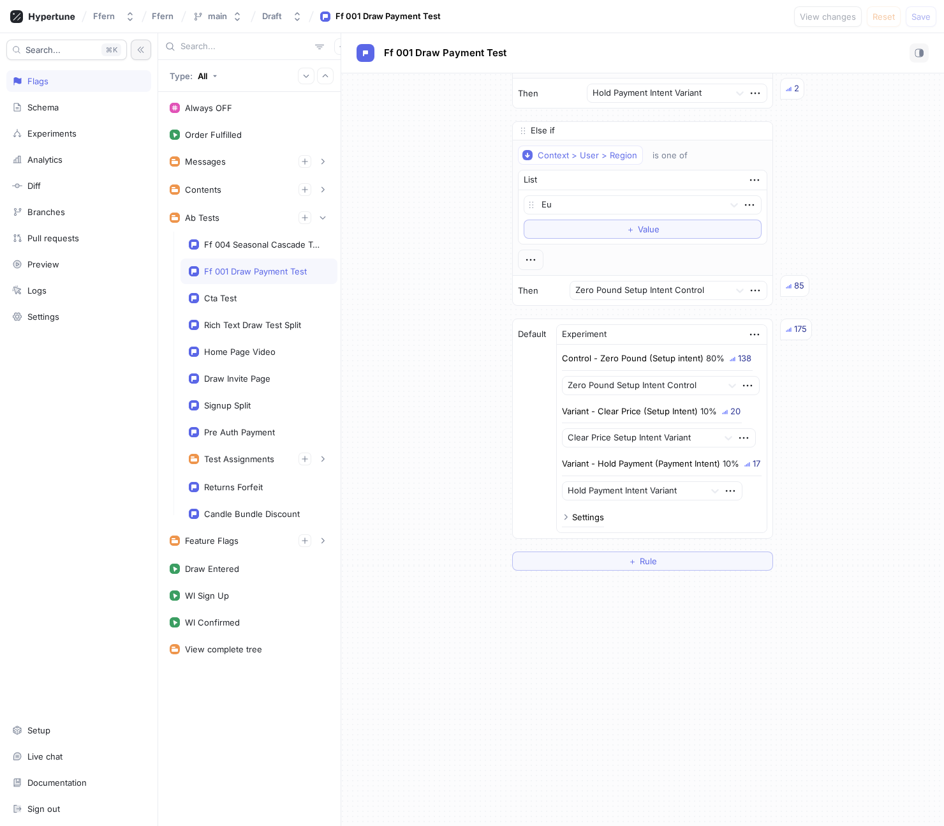
click at [816, 290] on div "If Context > User > Anon Id is one of List zero To pick up a draggable item, pr…" at bounding box center [642, 46] width 603 height 1069
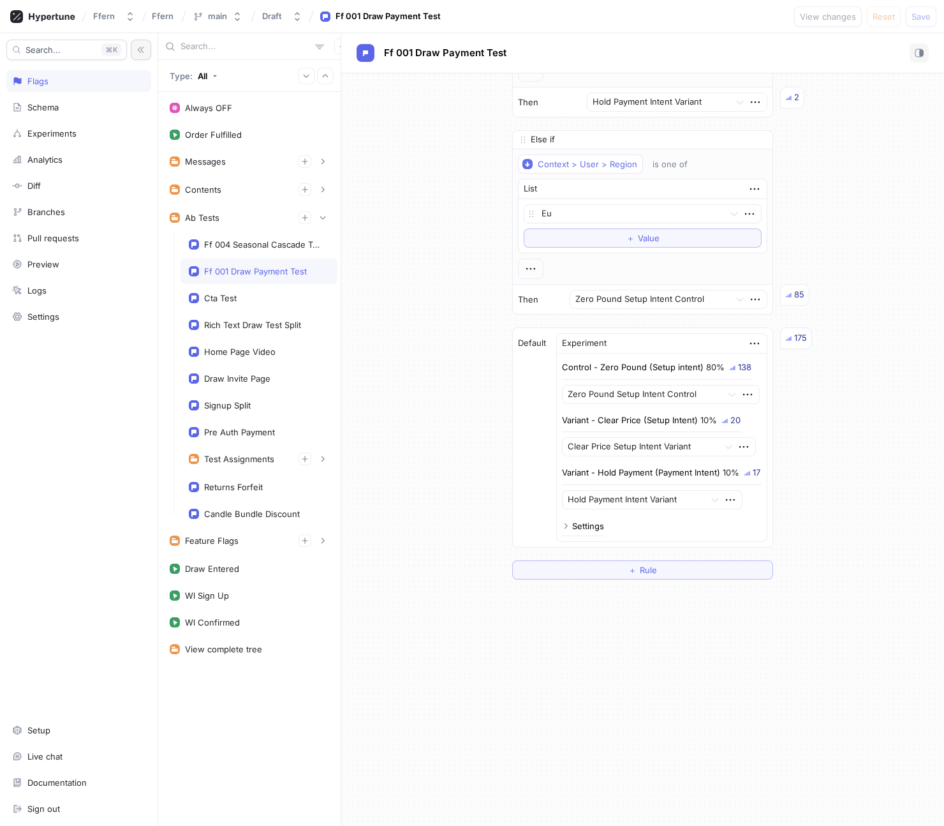
scroll to position [551, 0]
click at [220, 197] on div "Contents" at bounding box center [249, 190] width 176 height 26
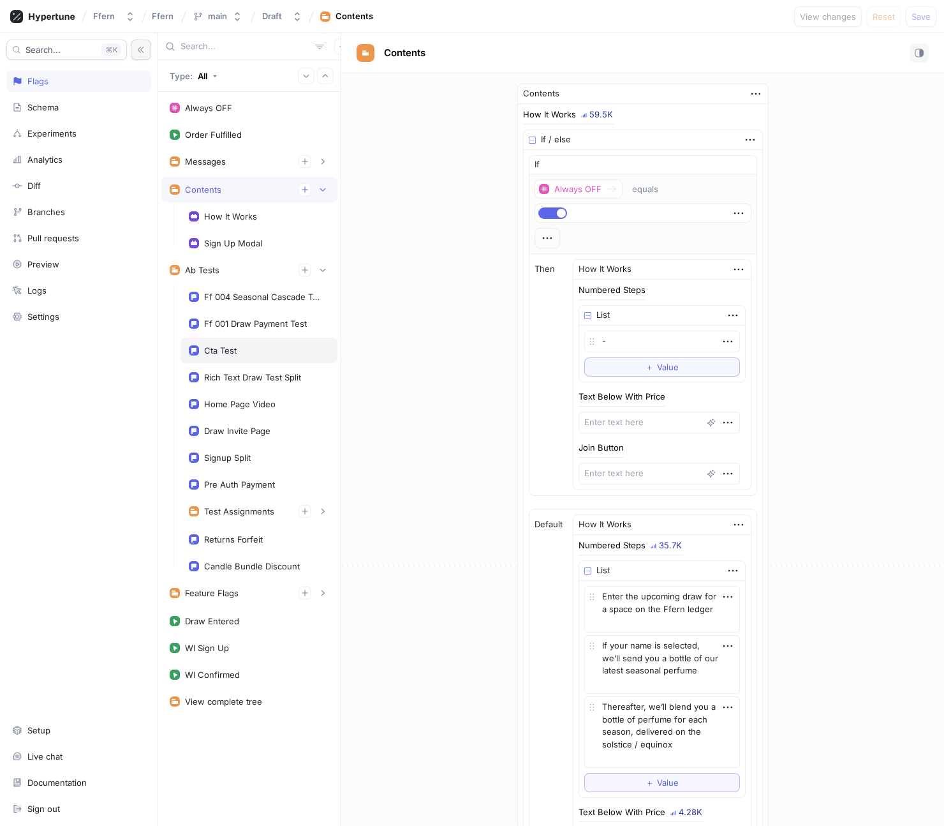
click at [251, 343] on div "Cta Test" at bounding box center [259, 351] width 157 height 26
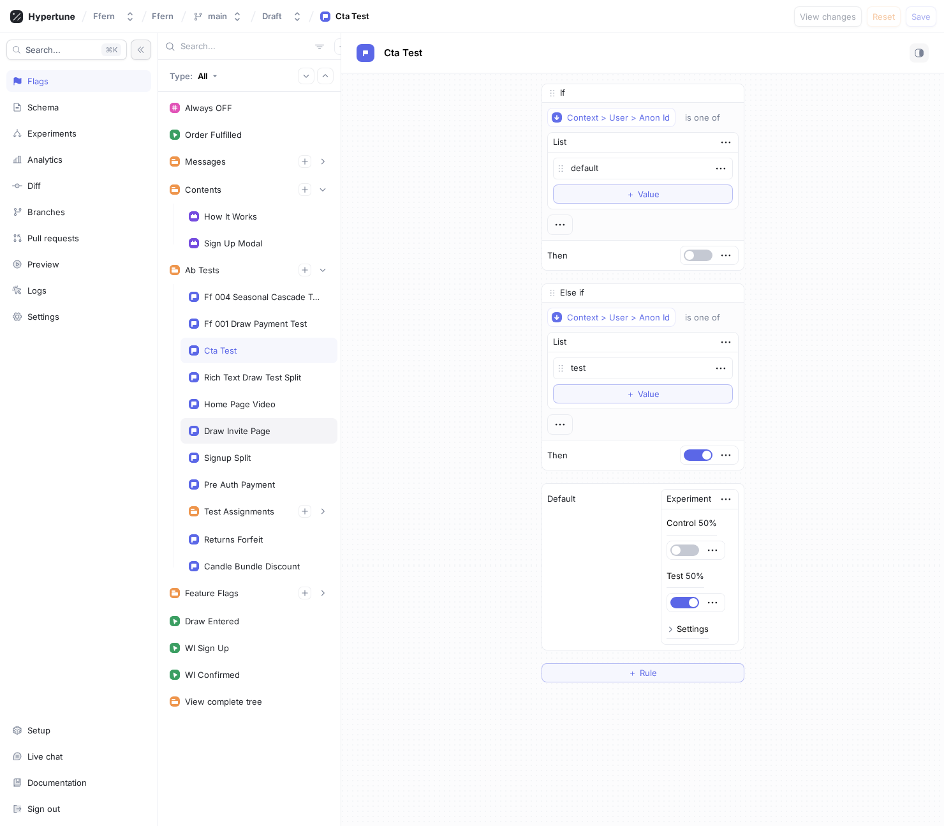
click at [265, 419] on div "Draw Invite Page" at bounding box center [259, 431] width 157 height 26
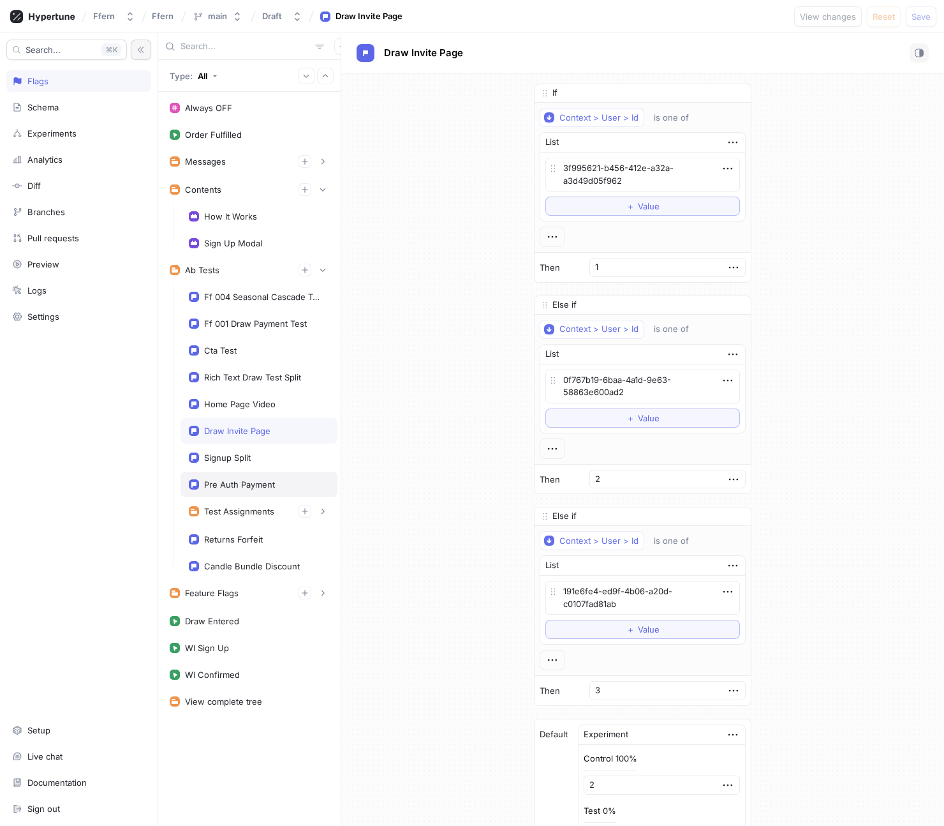
click at [277, 488] on div "Pre Auth Payment" at bounding box center [259, 484] width 140 height 10
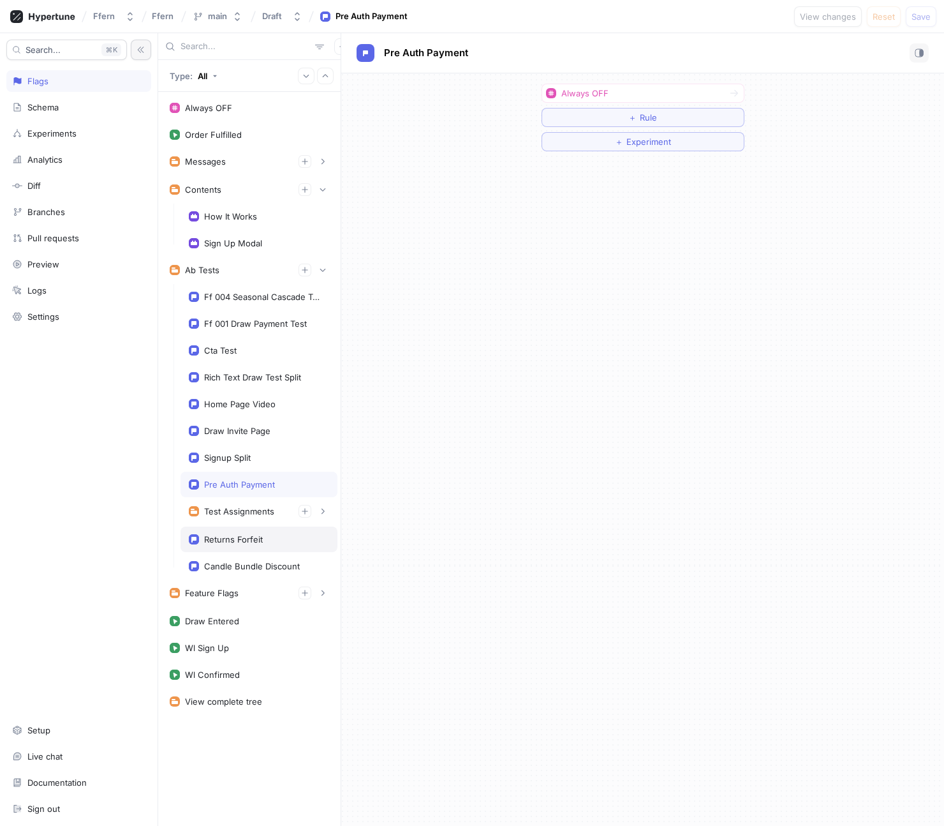
click at [273, 542] on div "Returns Forfeit" at bounding box center [259, 539] width 140 height 10
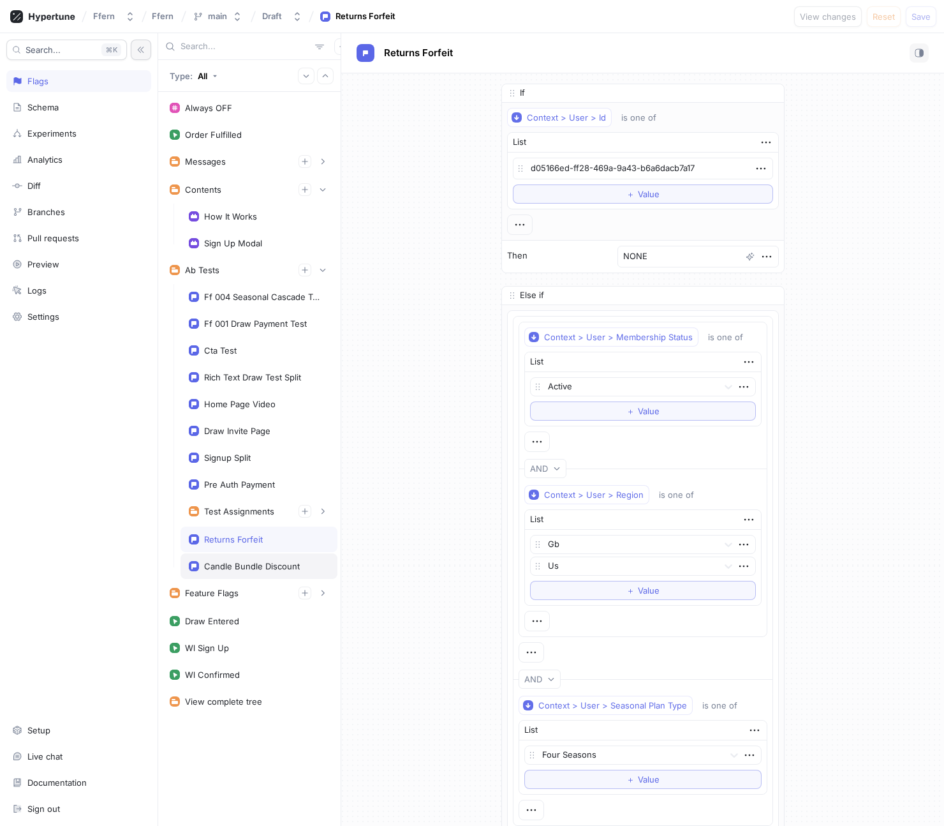
click at [277, 570] on div "Candle Bundle Discount" at bounding box center [252, 566] width 96 height 10
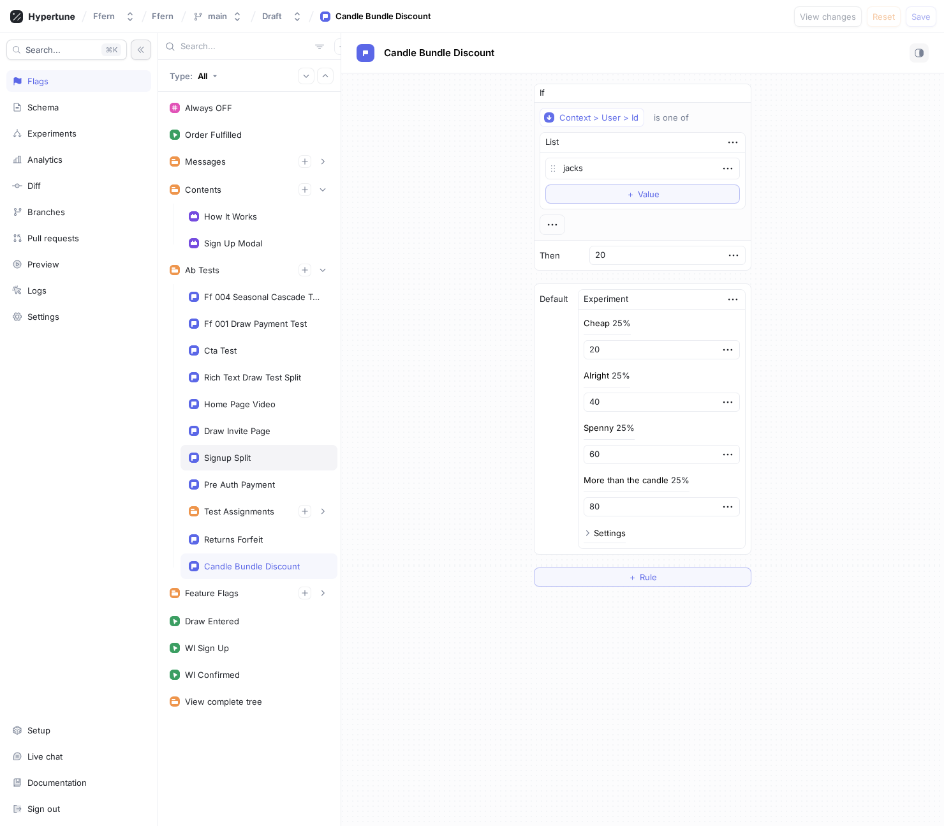
click at [260, 453] on div "Signup Split" at bounding box center [259, 457] width 140 height 10
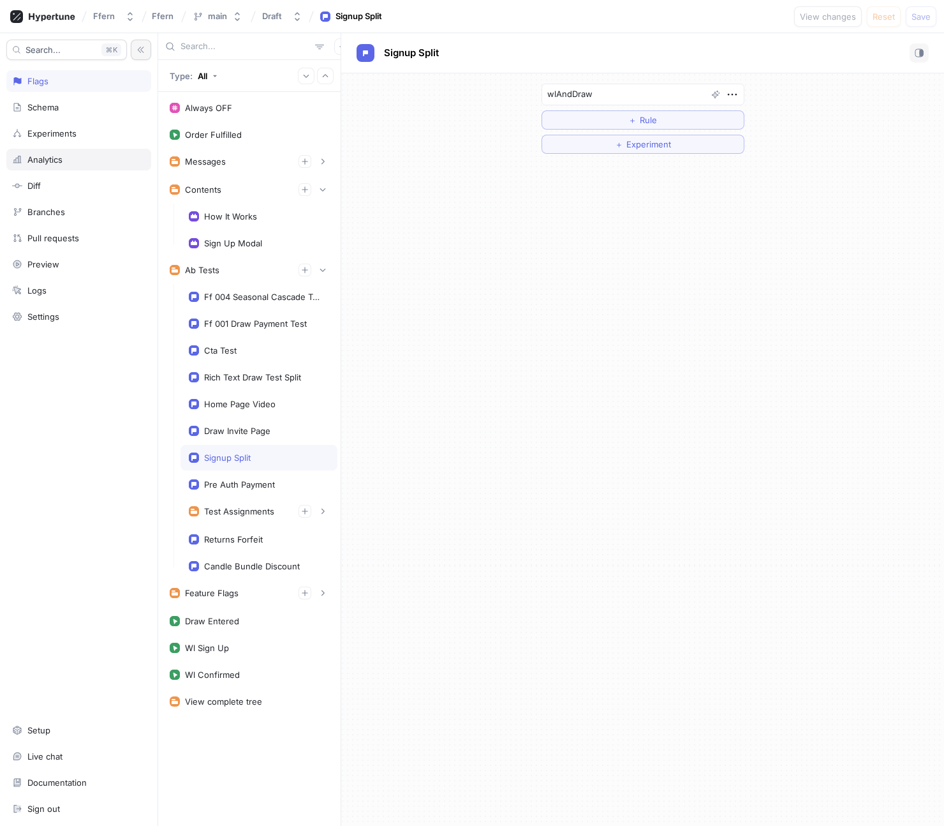
click at [61, 161] on div "Analytics" at bounding box center [44, 159] width 35 height 10
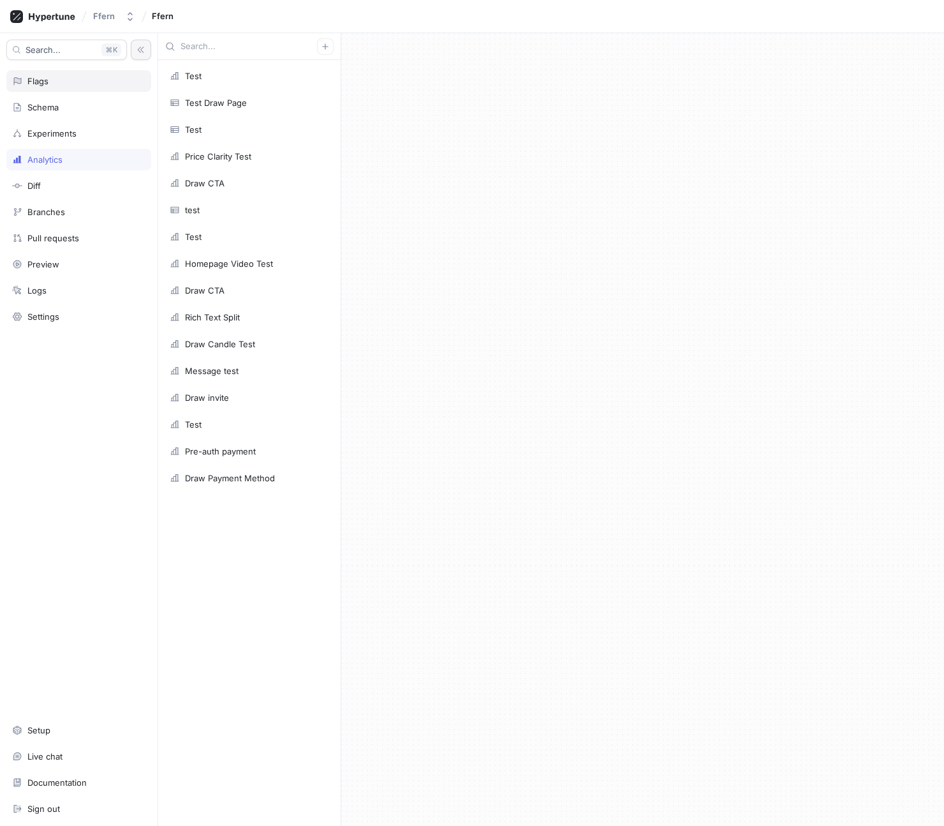
click at [87, 83] on div "Flags" at bounding box center [78, 81] width 133 height 10
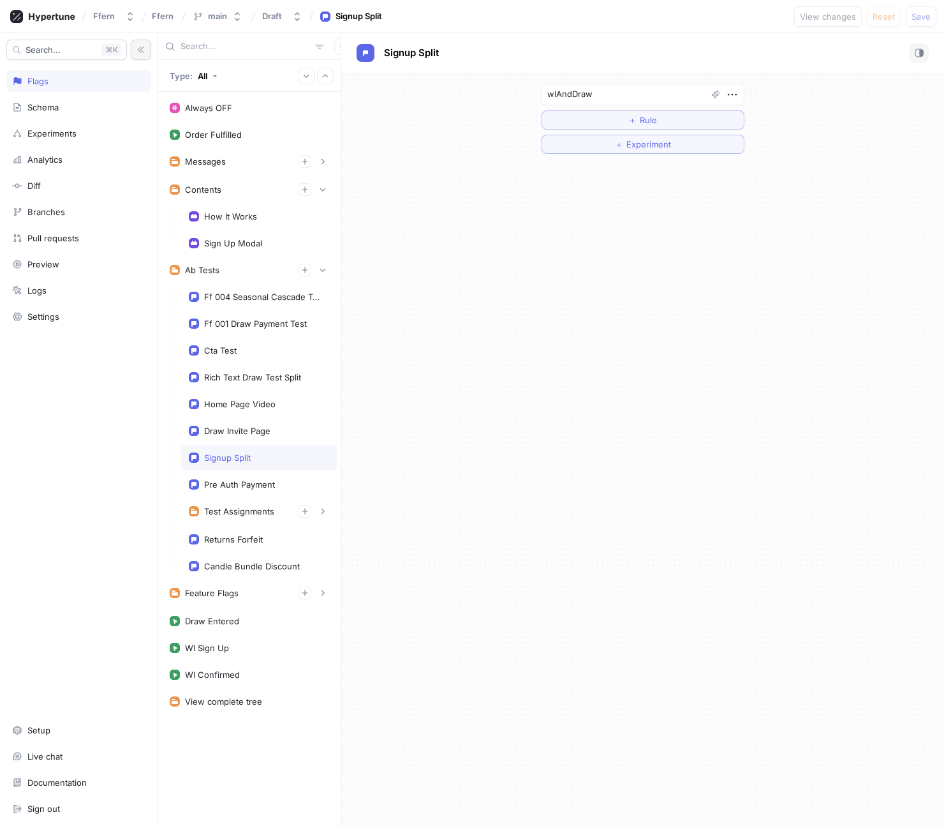
click at [816, 48] on div "Signup Split" at bounding box center [643, 52] width 572 height 19
type textarea "x"
click at [816, 52] on button "button" at bounding box center [919, 52] width 19 height 19
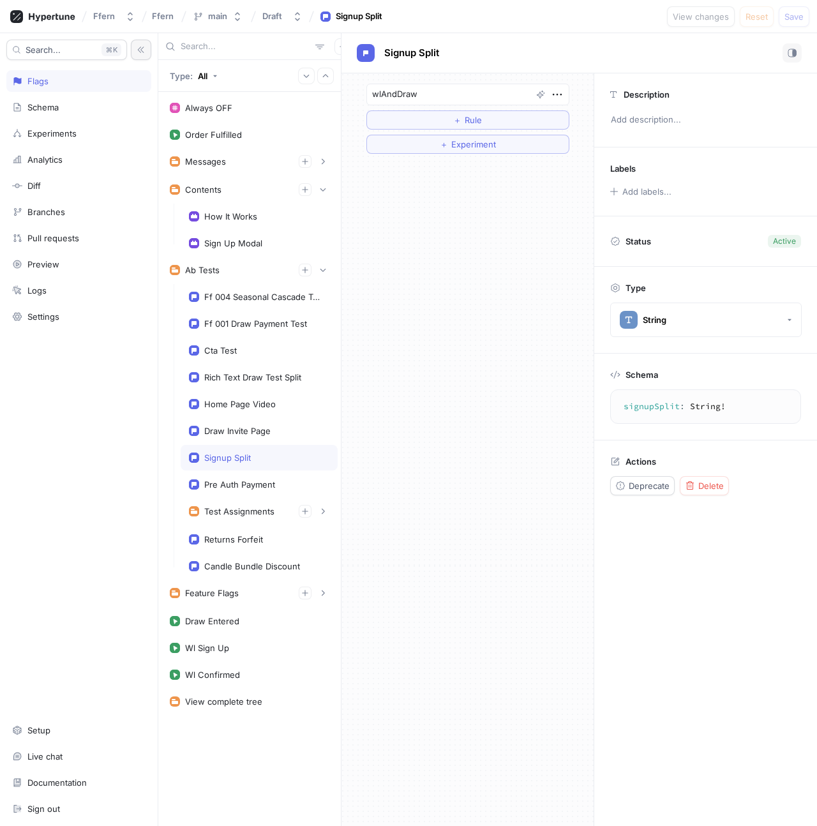
type textarea "x"
click at [119, 17] on button "Ffern" at bounding box center [114, 16] width 52 height 21
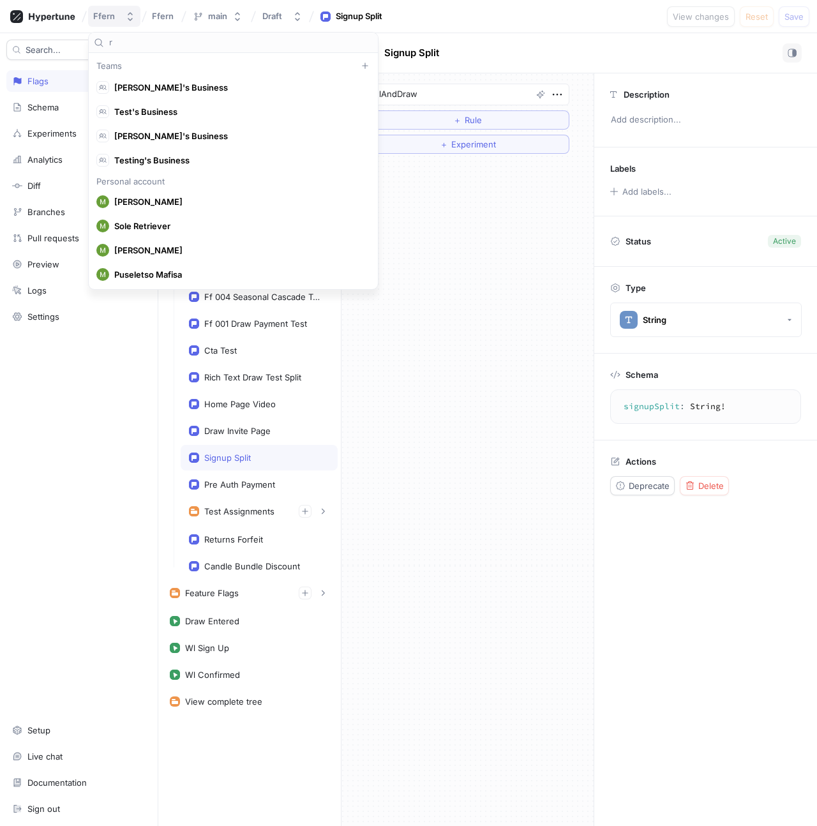
type input "re"
type textarea "x"
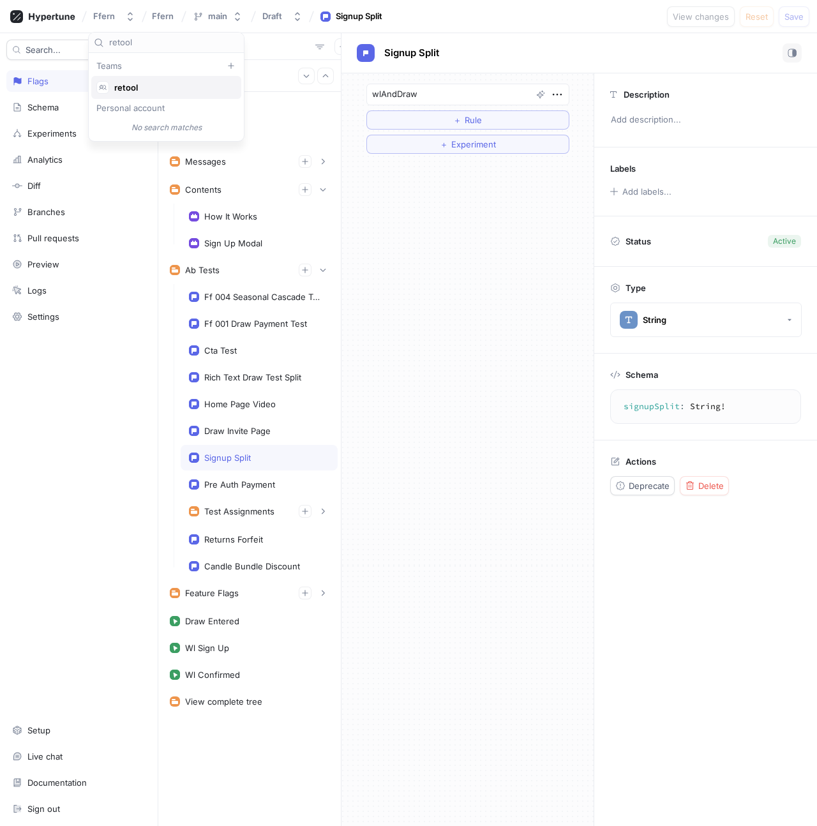
type input "retool"
click at [161, 91] on span "retool" at bounding box center [171, 87] width 115 height 11
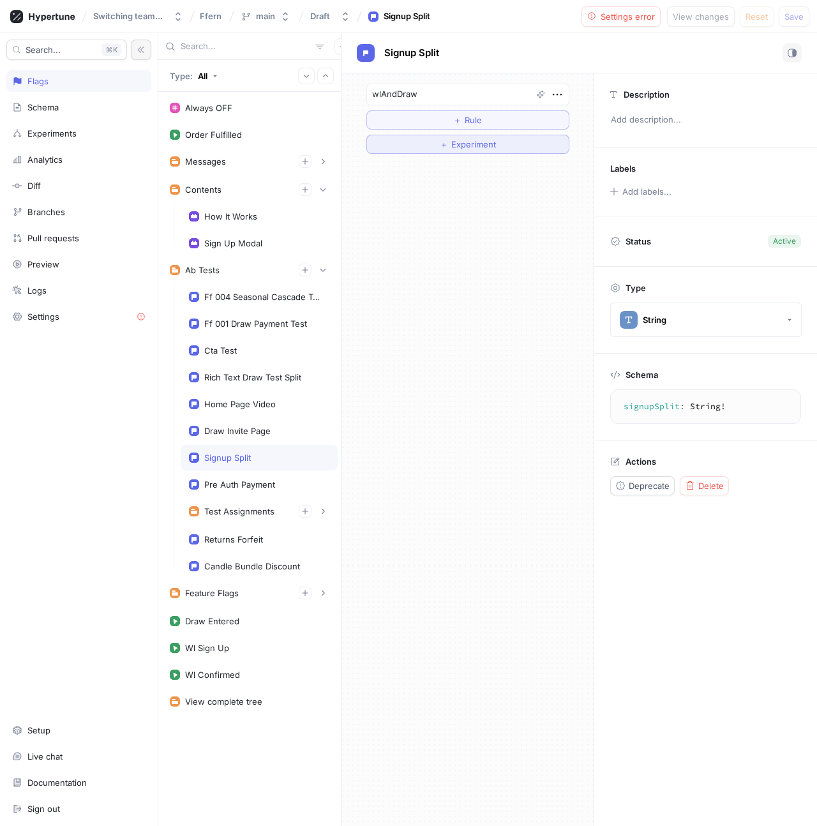
type textarea "x"
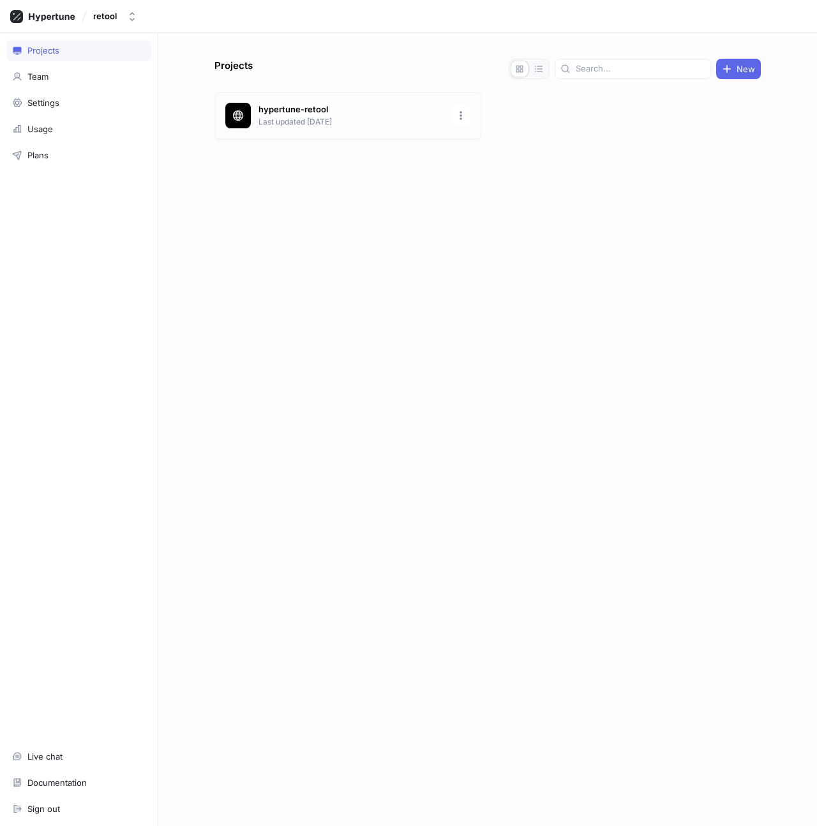
click at [253, 121] on div "hypertune-retool Last updated [DATE]" at bounding box center [347, 115] width 267 height 47
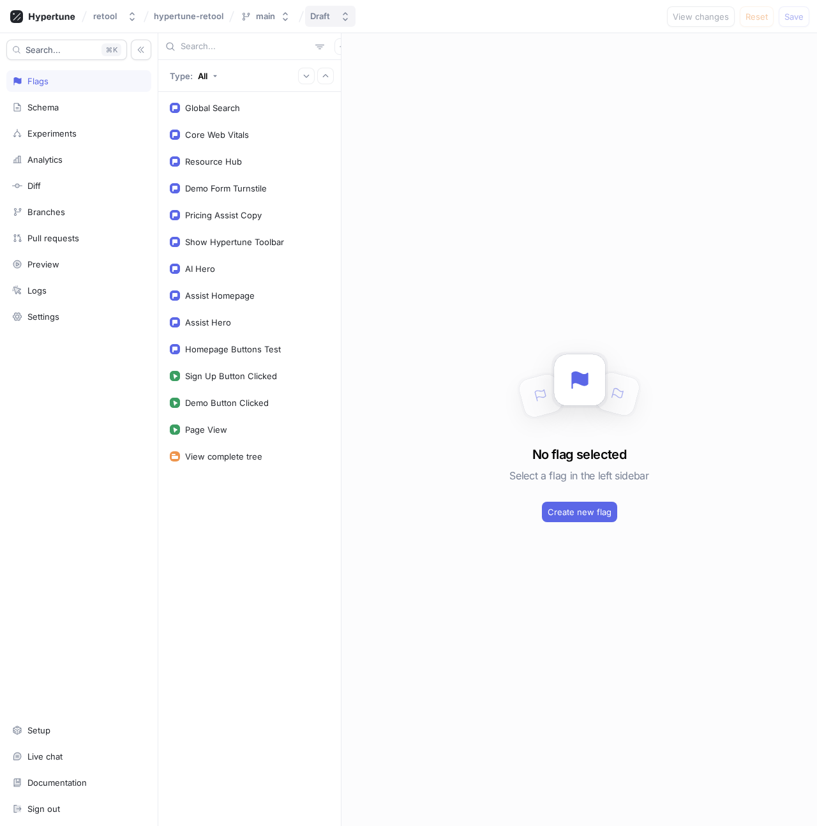
click at [320, 17] on div "Draft" at bounding box center [320, 16] width 20 height 11
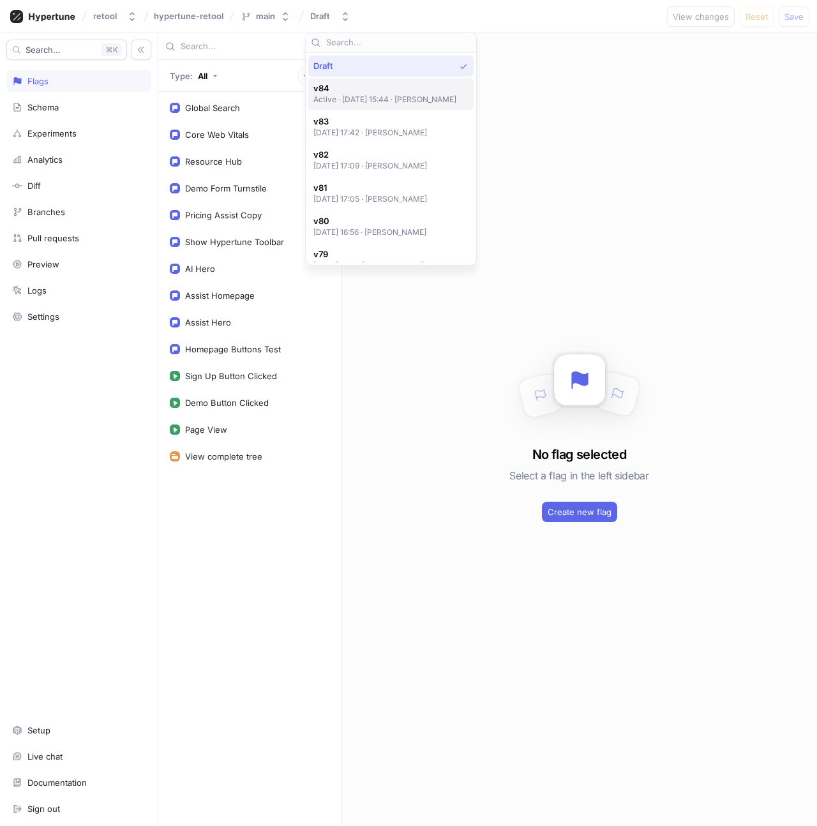
click at [389, 109] on div "v84 Active ‧ [DATE] 15:44 ‧ [PERSON_NAME]" at bounding box center [390, 94] width 165 height 32
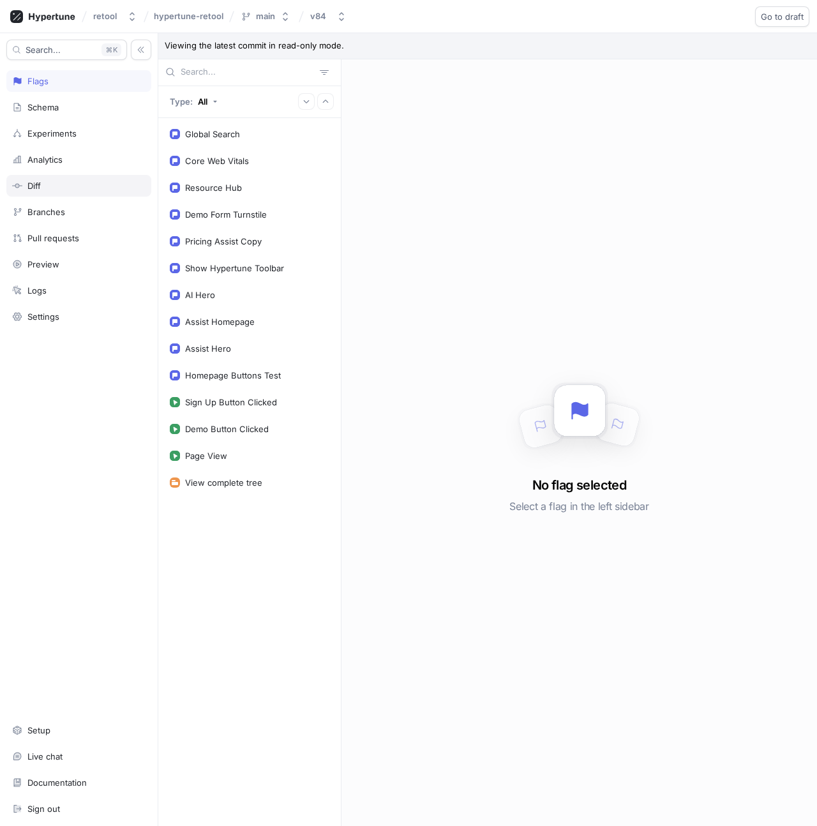
click at [68, 189] on div "Diff" at bounding box center [78, 186] width 133 height 10
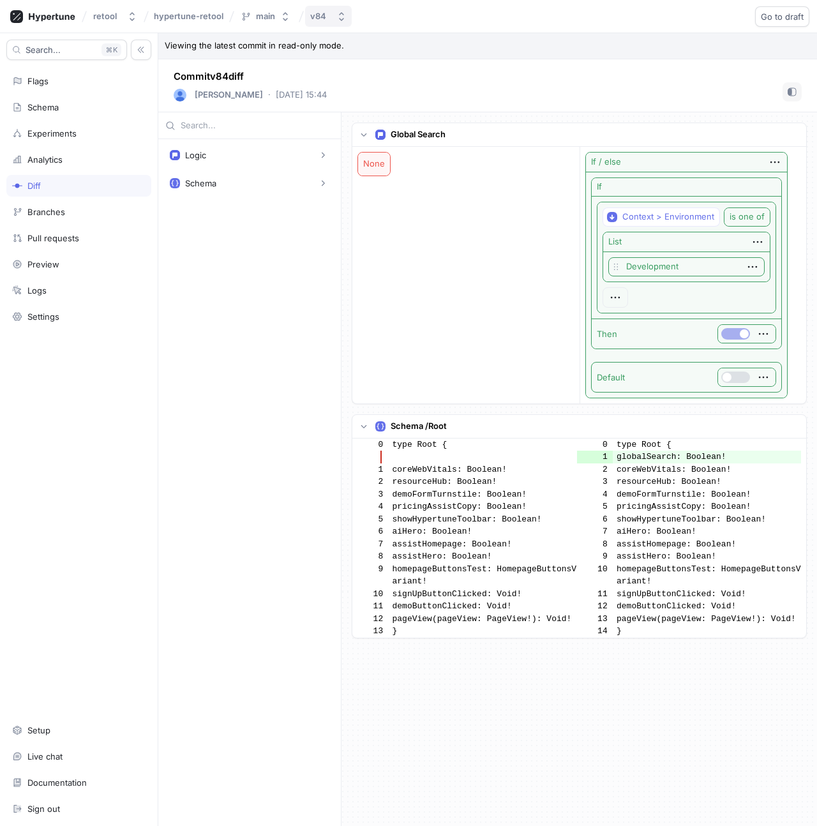
click at [332, 13] on button "v84" at bounding box center [328, 16] width 47 height 21
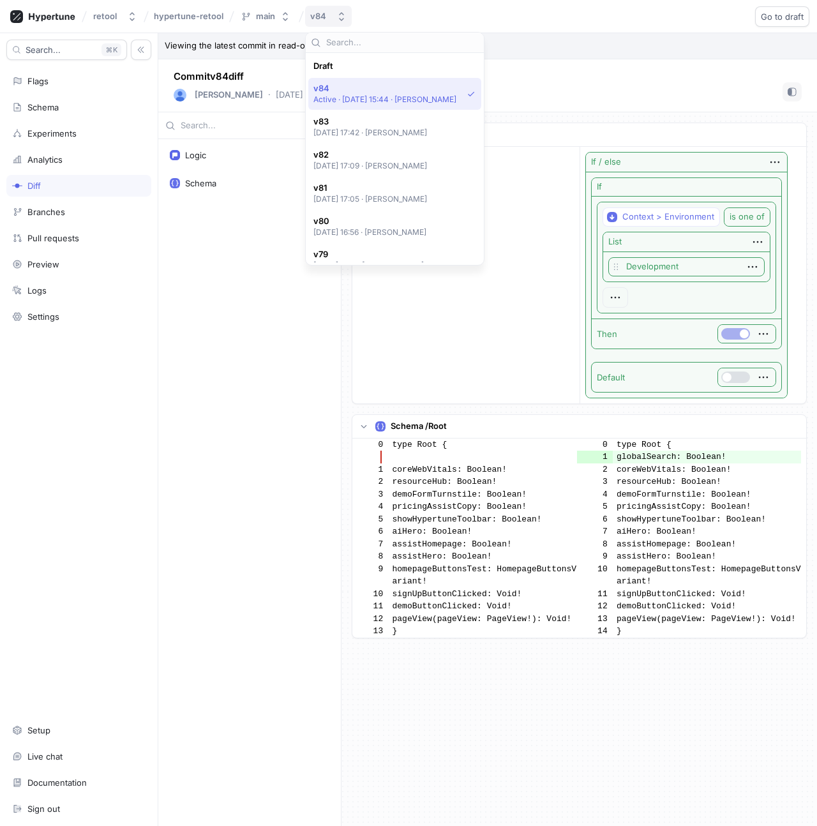
scroll to position [22, 0]
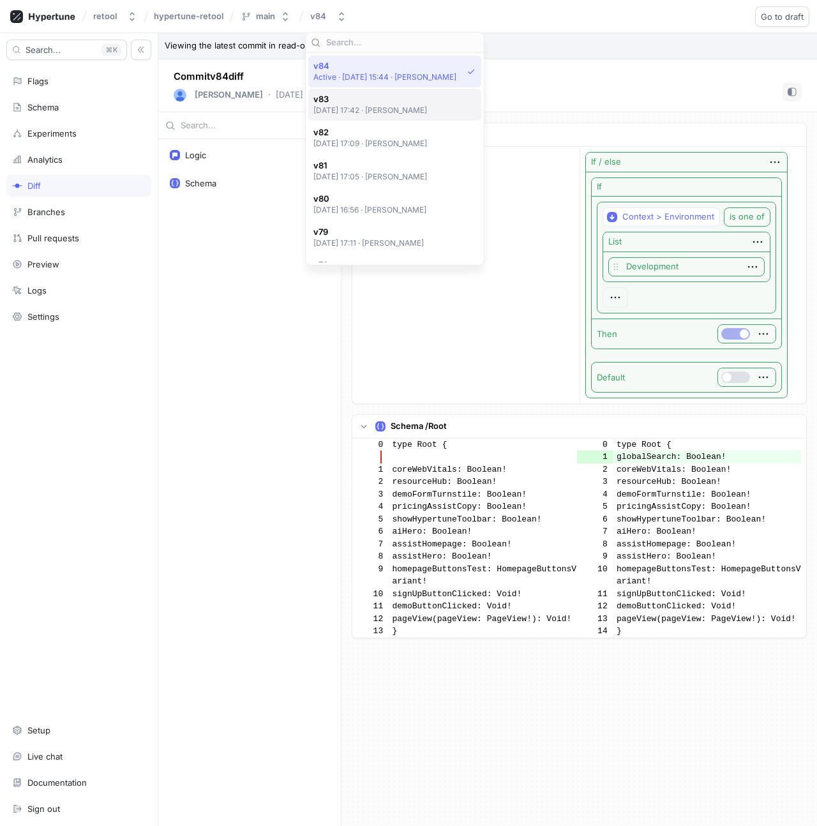
click at [348, 93] on div "v83 [DATE] 17:42 ‧ [PERSON_NAME]" at bounding box center [394, 105] width 173 height 32
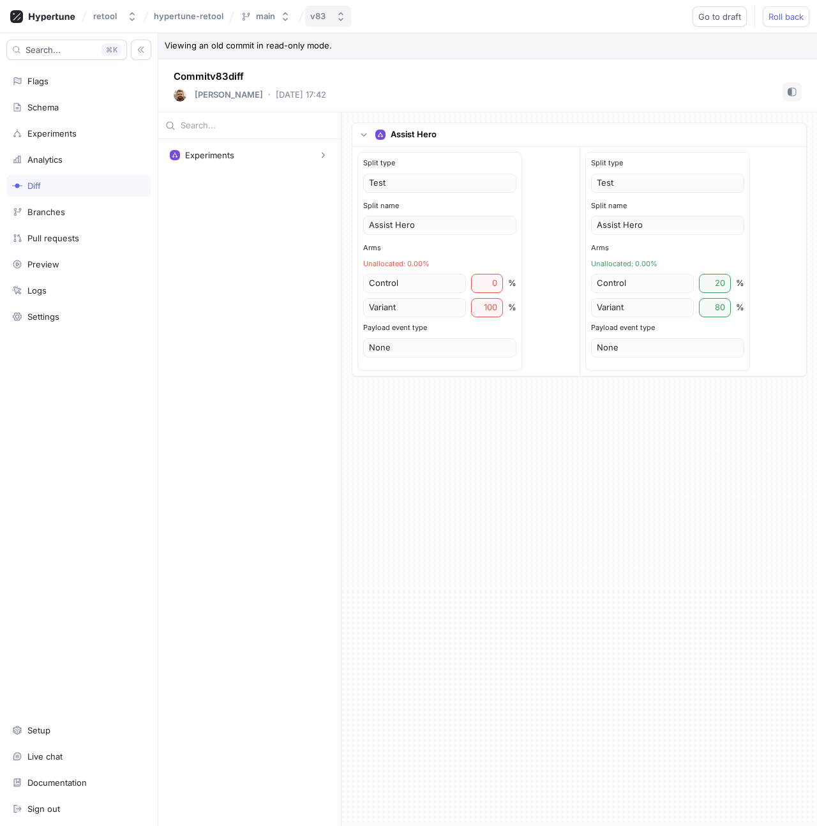
click at [315, 17] on div "v83" at bounding box center [317, 16] width 15 height 11
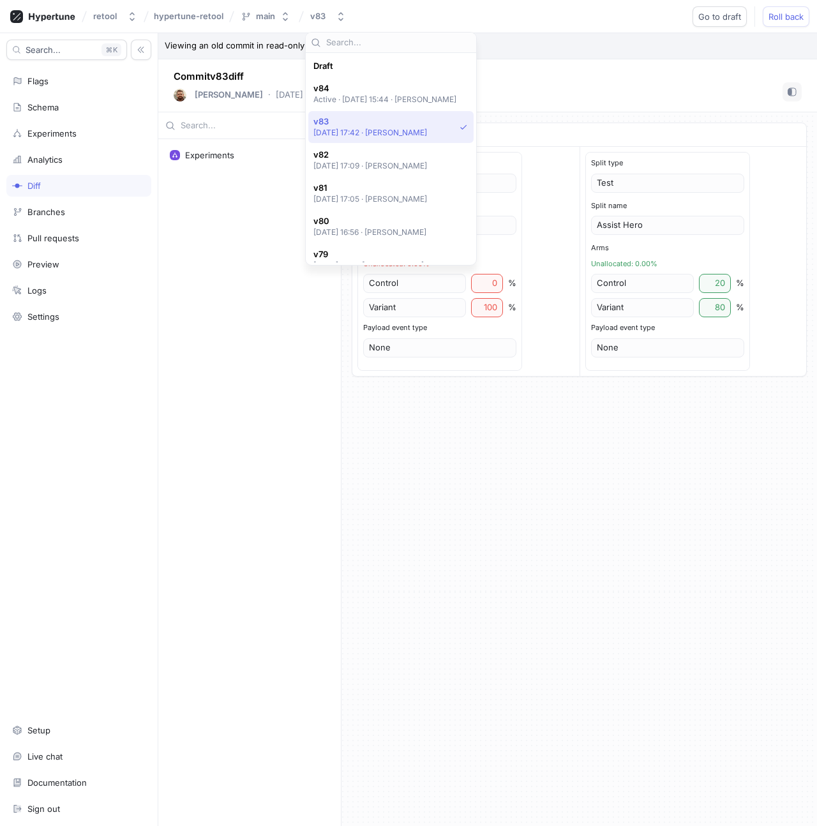
scroll to position [56, 0]
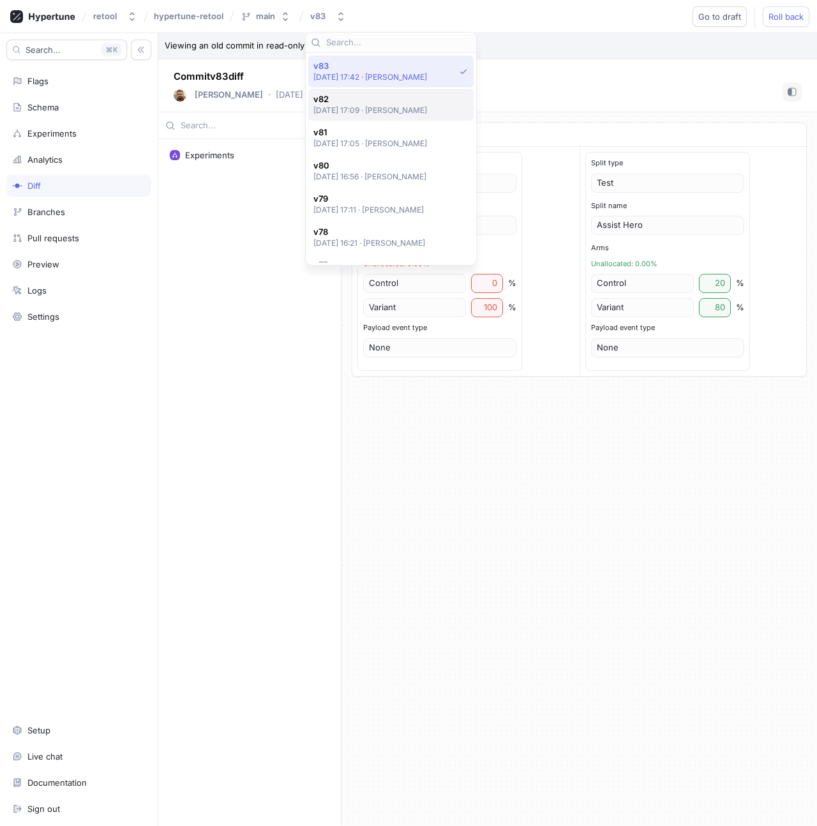
click at [355, 114] on p "[DATE] 17:09 ‧ [PERSON_NAME]" at bounding box center [370, 110] width 114 height 11
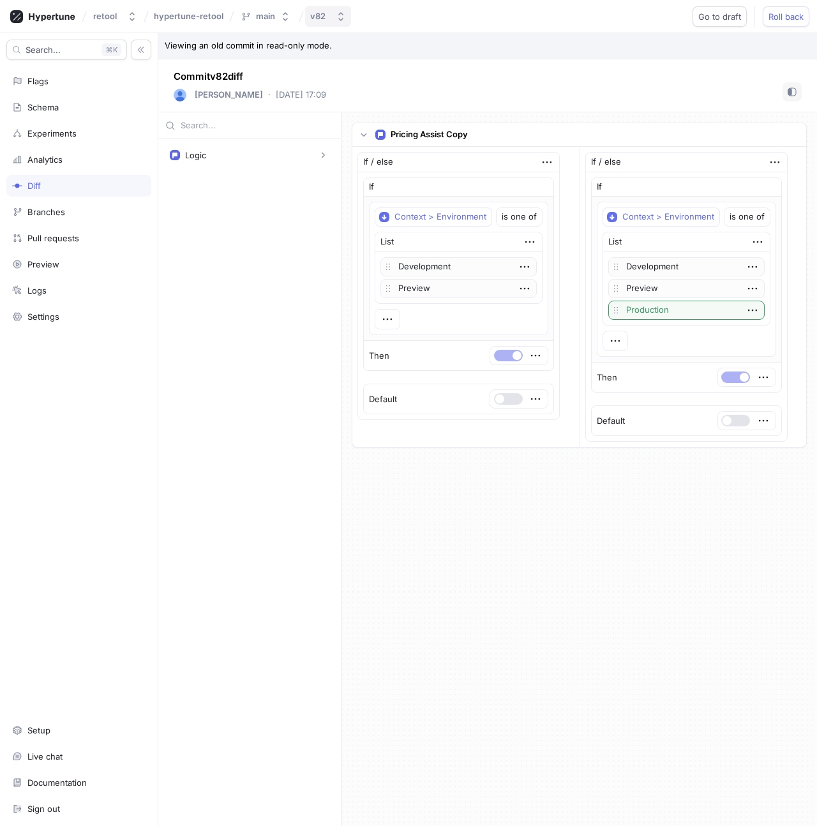
click at [338, 15] on icon "button" at bounding box center [341, 16] width 10 height 10
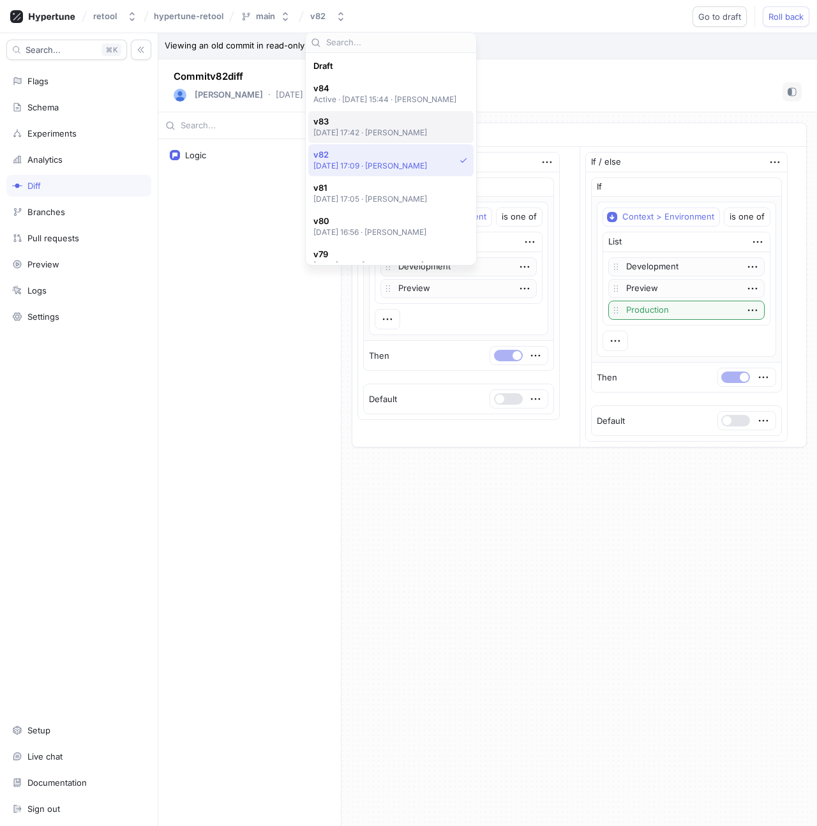
click at [349, 137] on p "[DATE] 17:42 ‧ [PERSON_NAME]" at bounding box center [370, 132] width 114 height 11
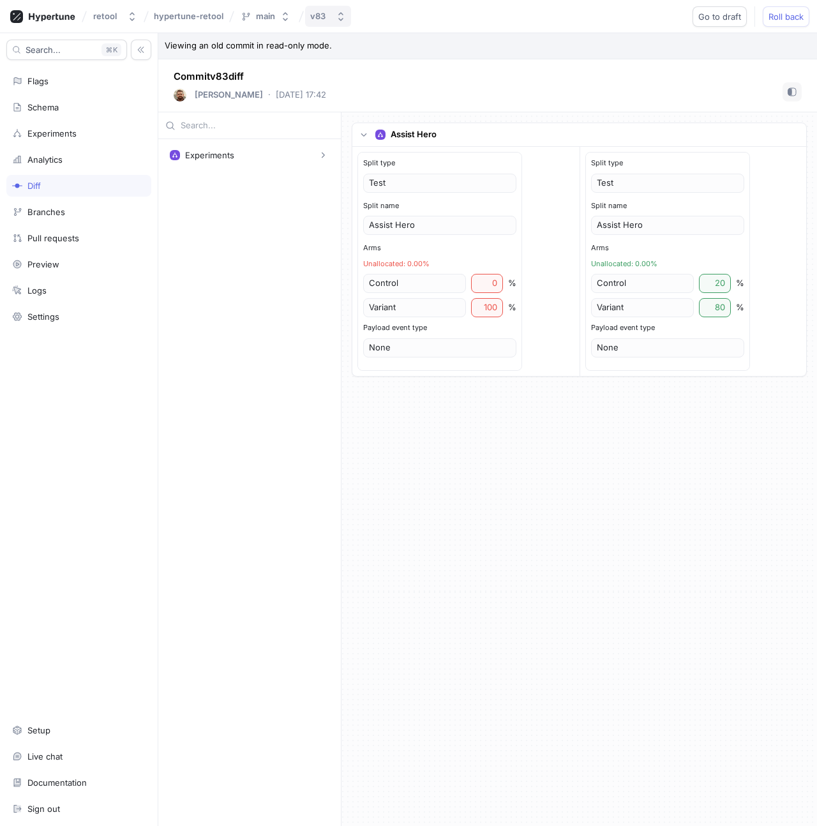
click at [322, 12] on div "v83" at bounding box center [317, 16] width 15 height 11
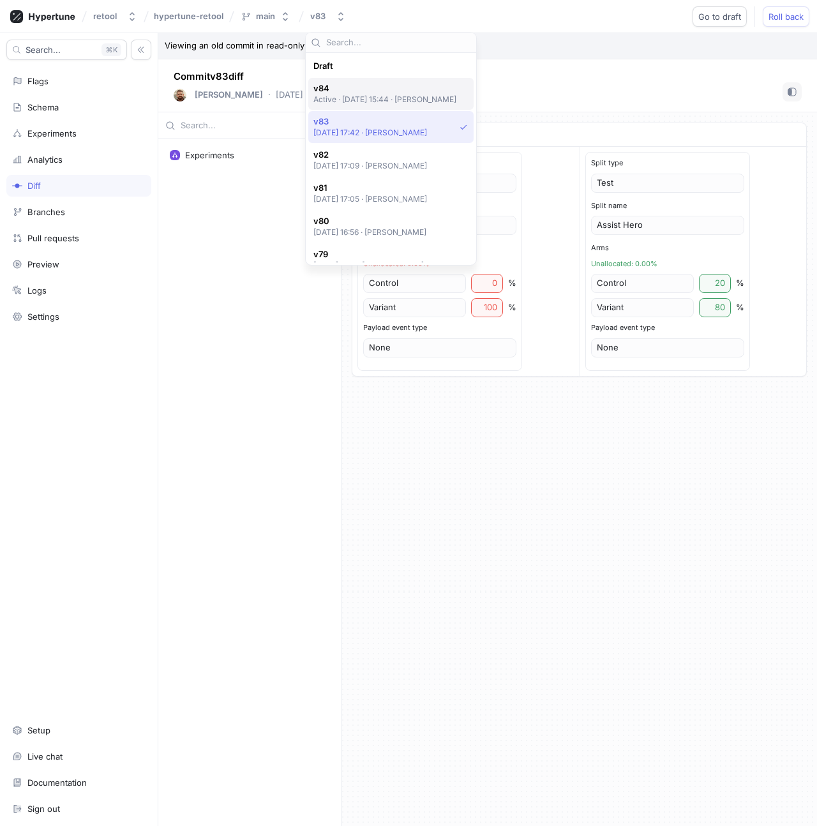
click at [346, 92] on span "v84" at bounding box center [385, 88] width 144 height 11
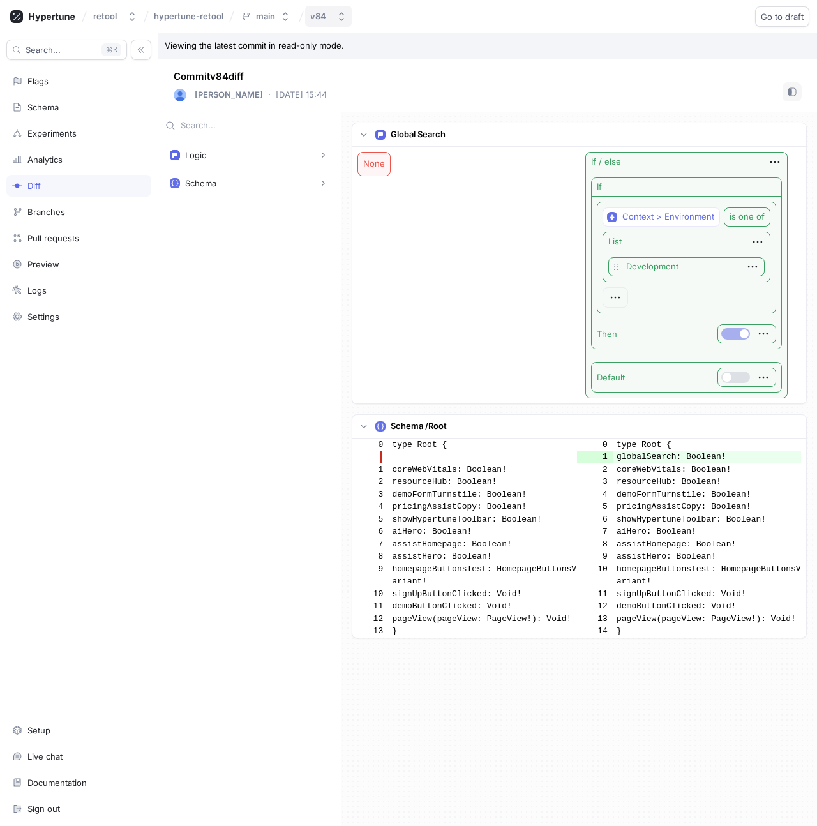
click at [327, 25] on button "v84" at bounding box center [328, 16] width 47 height 21
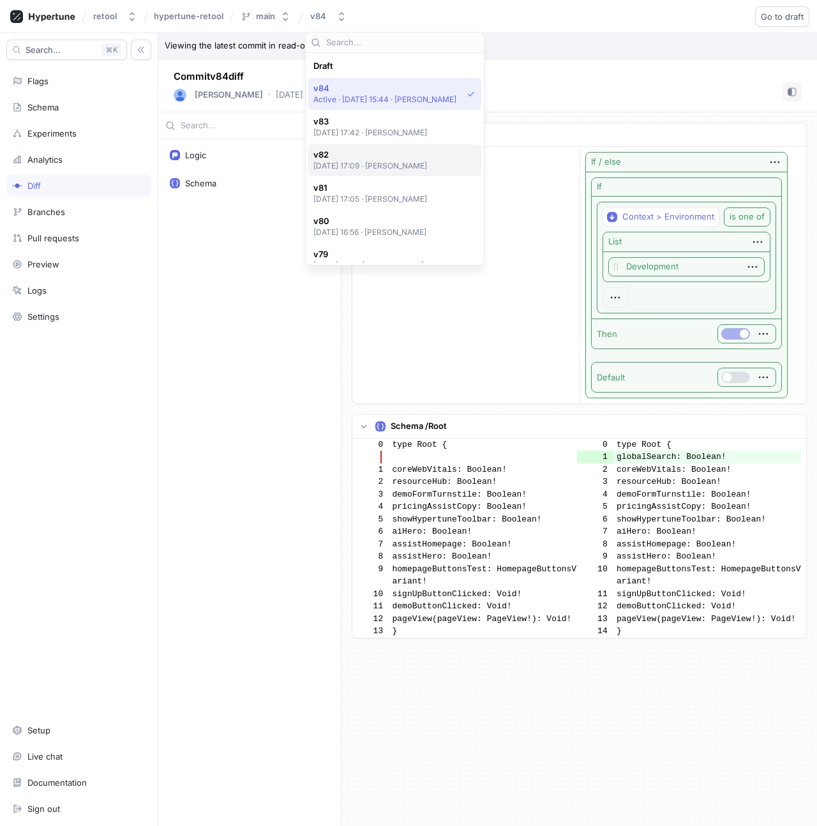
scroll to position [22, 0]
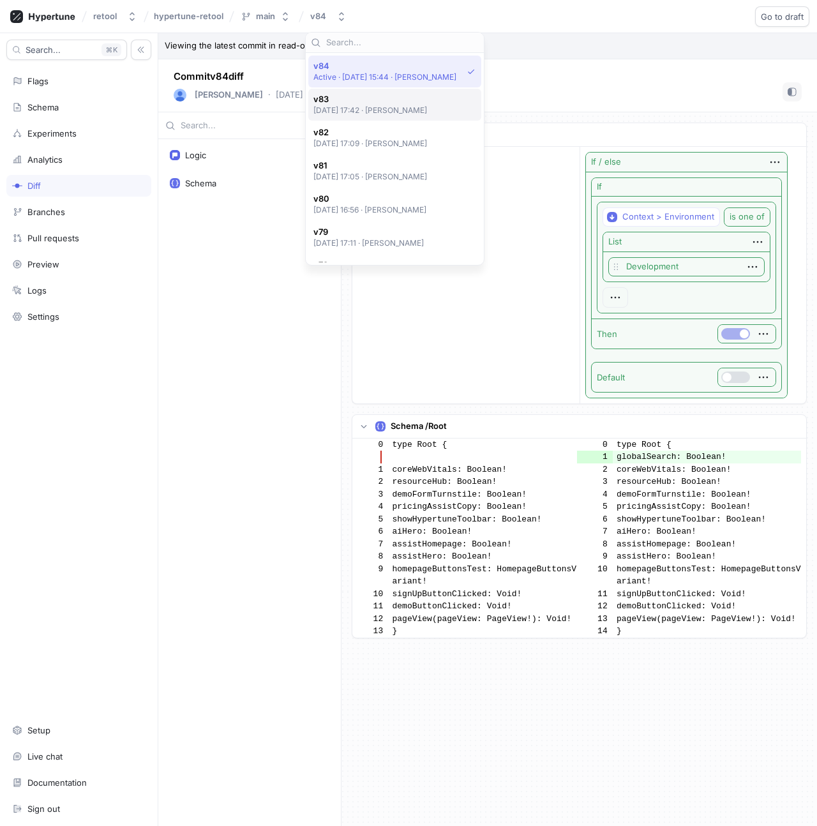
click at [352, 109] on p "[DATE] 17:42 ‧ [PERSON_NAME]" at bounding box center [370, 110] width 114 height 11
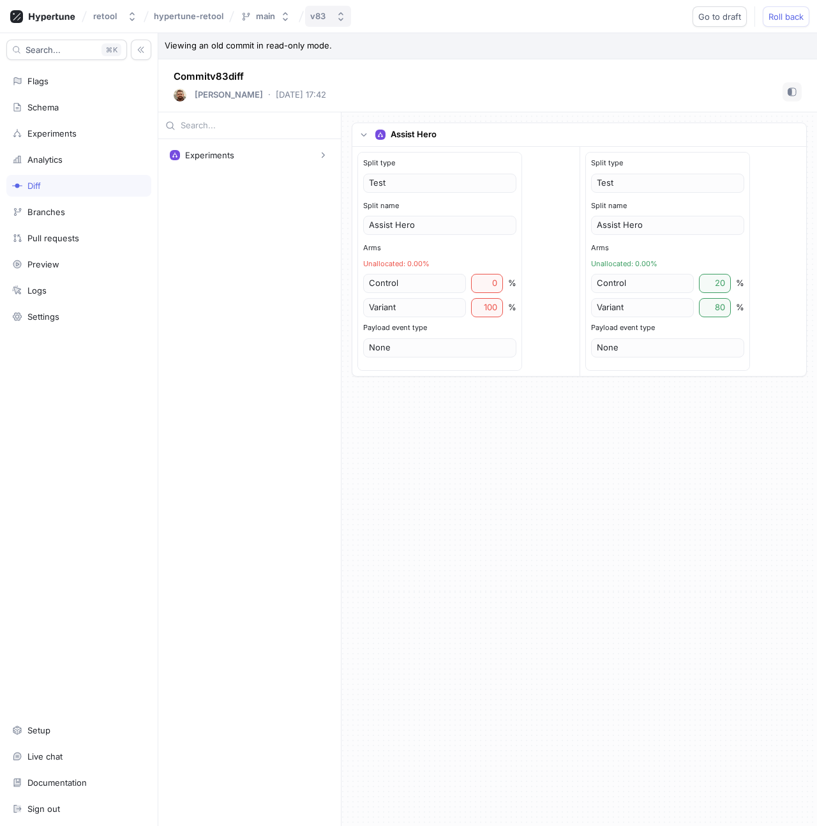
click at [325, 21] on div "v83" at bounding box center [320, 16] width 20 height 11
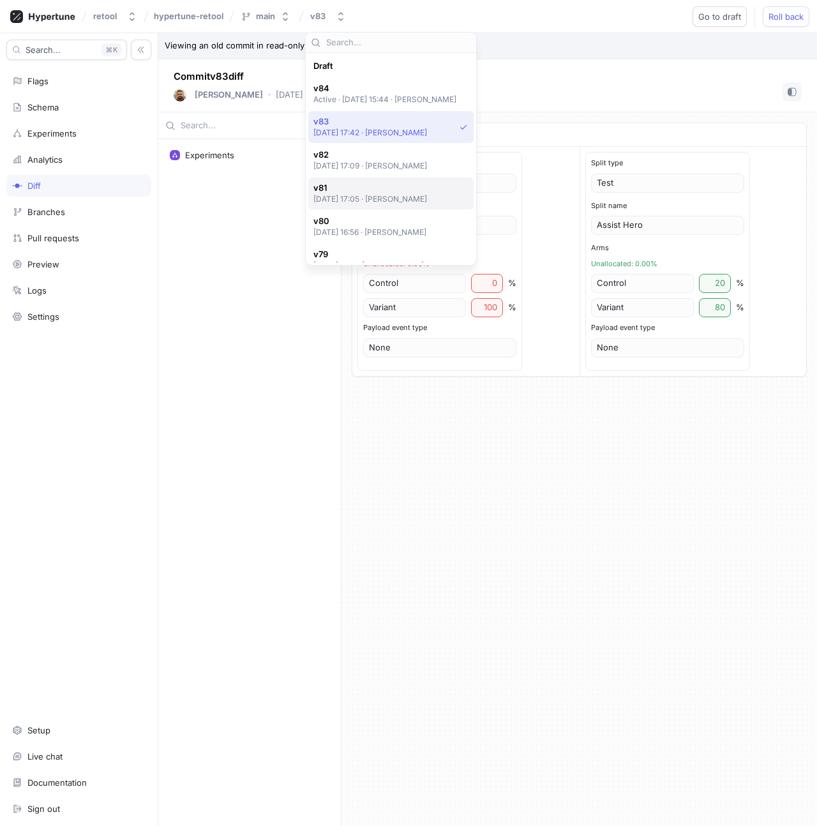
scroll to position [56, 0]
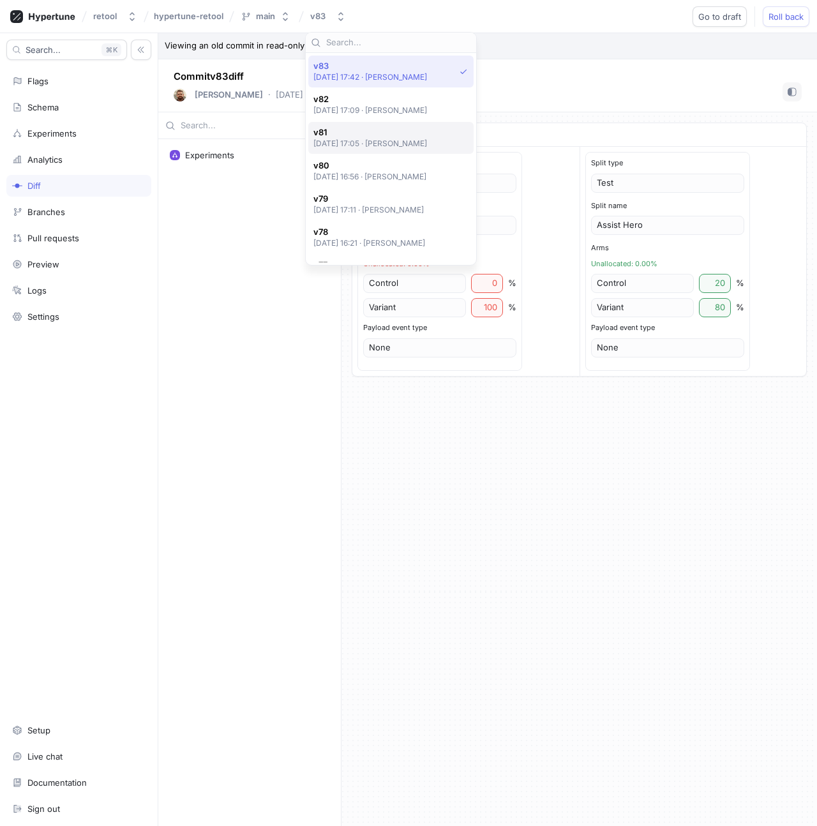
click at [371, 136] on span "v81" at bounding box center [370, 132] width 114 height 11
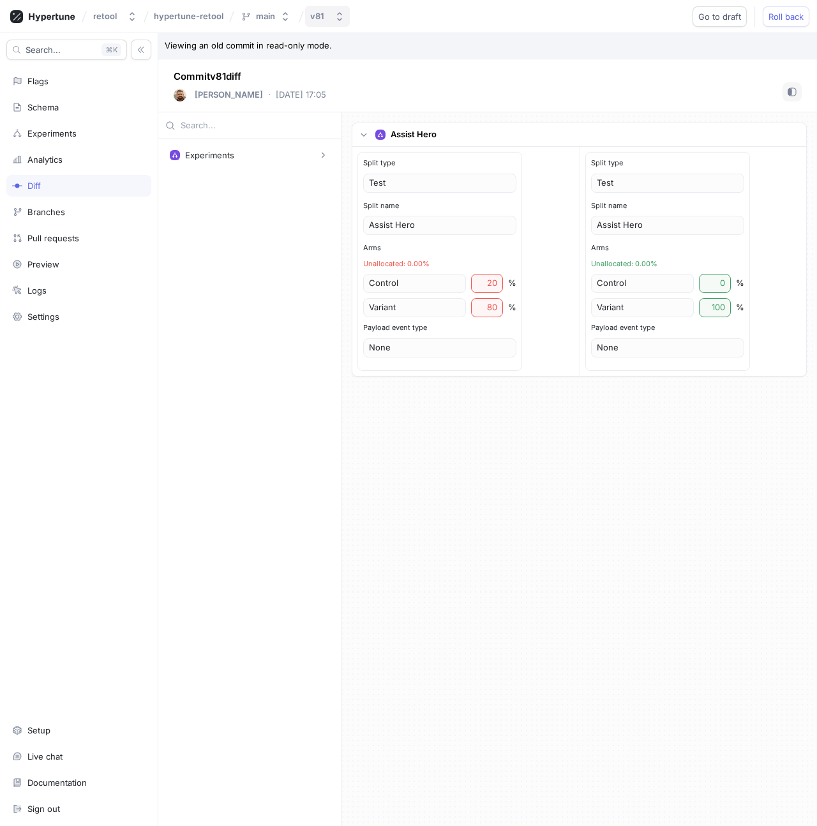
click at [335, 17] on icon "button" at bounding box center [339, 16] width 10 height 10
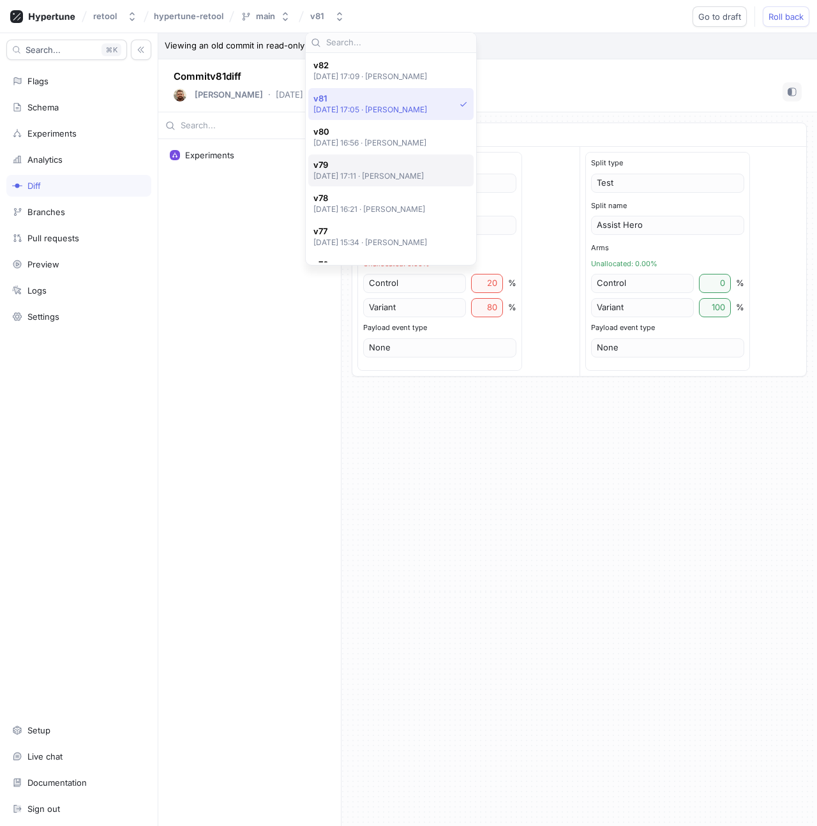
scroll to position [19, 0]
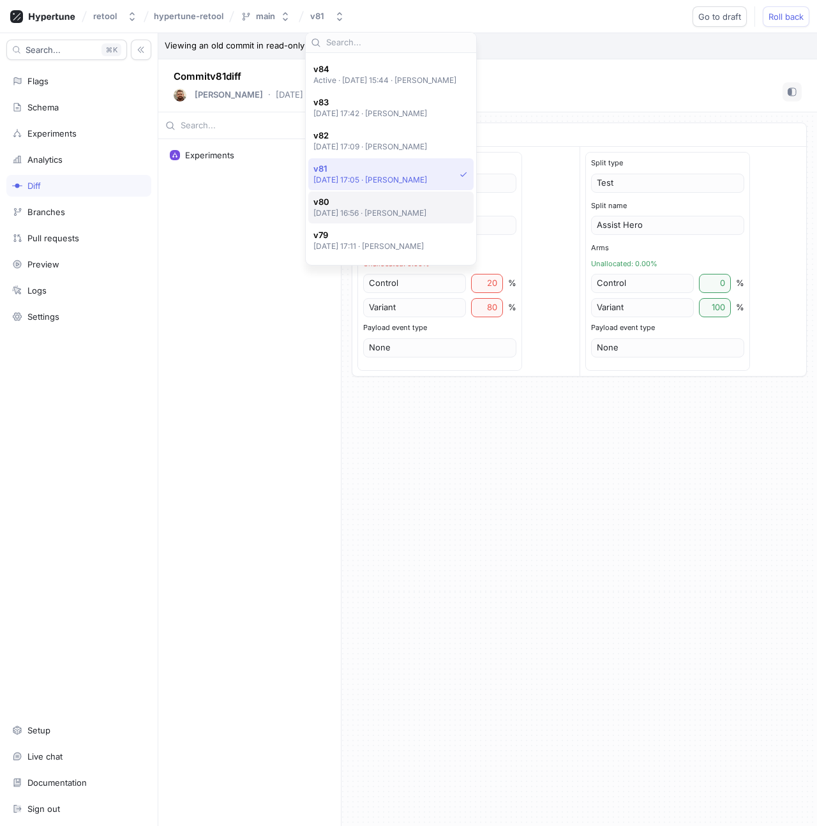
click at [384, 201] on span "v80" at bounding box center [370, 202] width 114 height 11
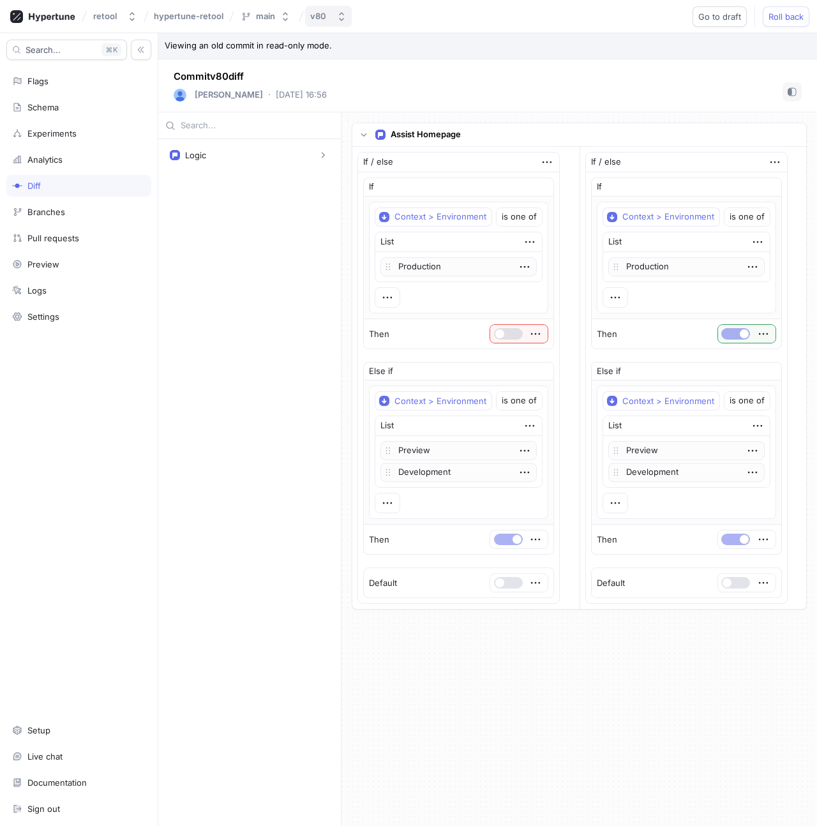
click at [319, 13] on div "v80" at bounding box center [318, 16] width 16 height 11
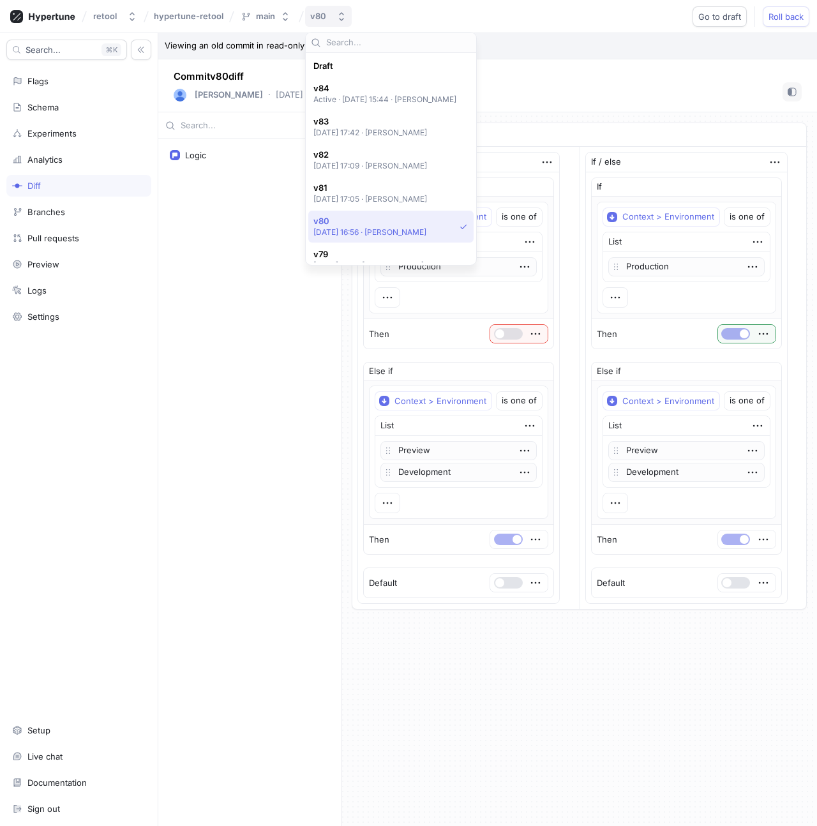
scroll to position [155, 0]
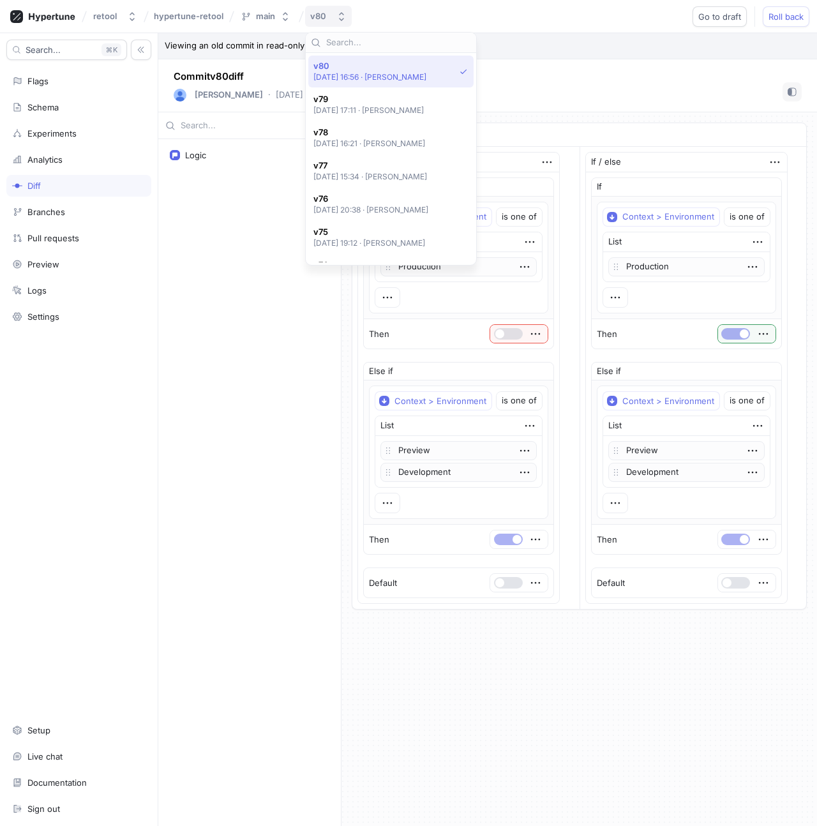
click at [319, 13] on div "v80" at bounding box center [318, 16] width 16 height 11
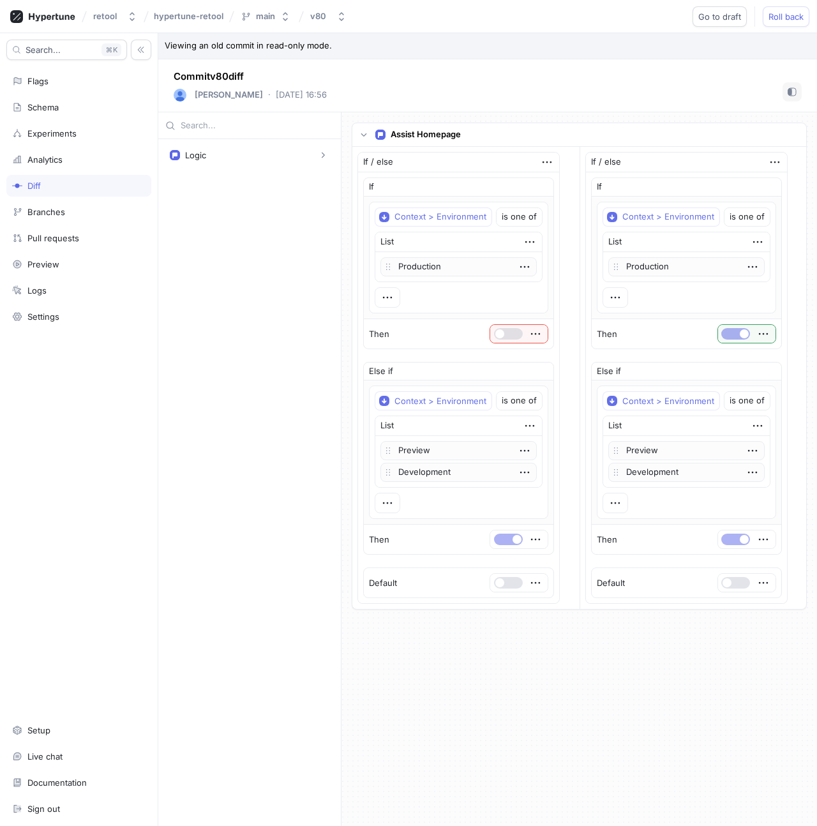
click at [51, 68] on div "Search... K Flags Schema Experiments Analytics Diff Branches Pull requests Prev…" at bounding box center [79, 429] width 158 height 792
click at [51, 74] on div "Flags" at bounding box center [78, 81] width 145 height 22
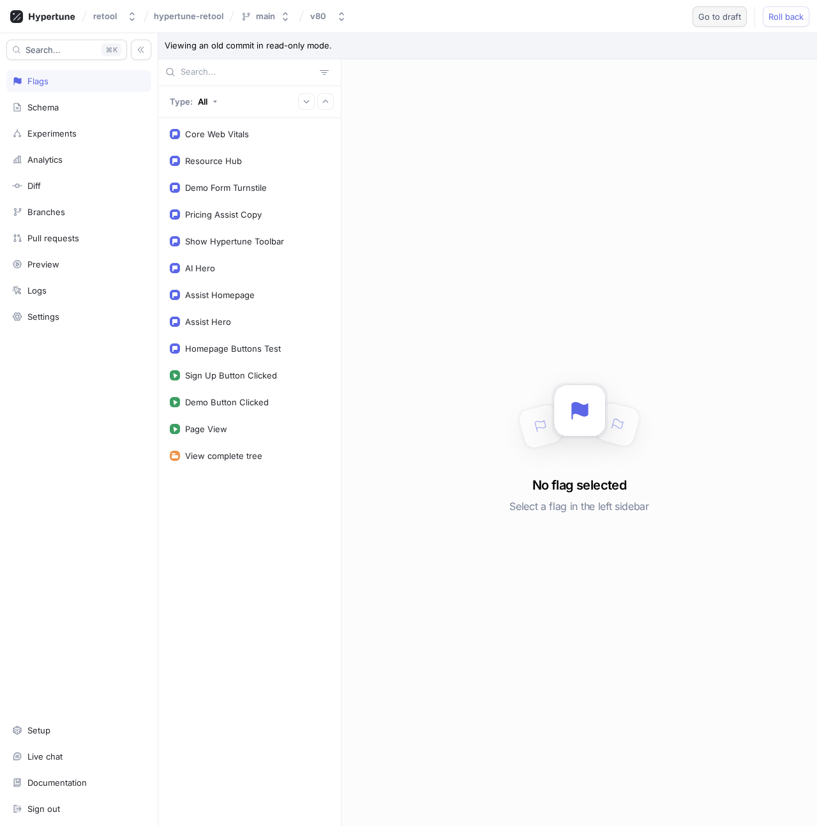
click at [725, 13] on span "Go to draft" at bounding box center [719, 17] width 43 height 8
